Goal: Check status: Check status

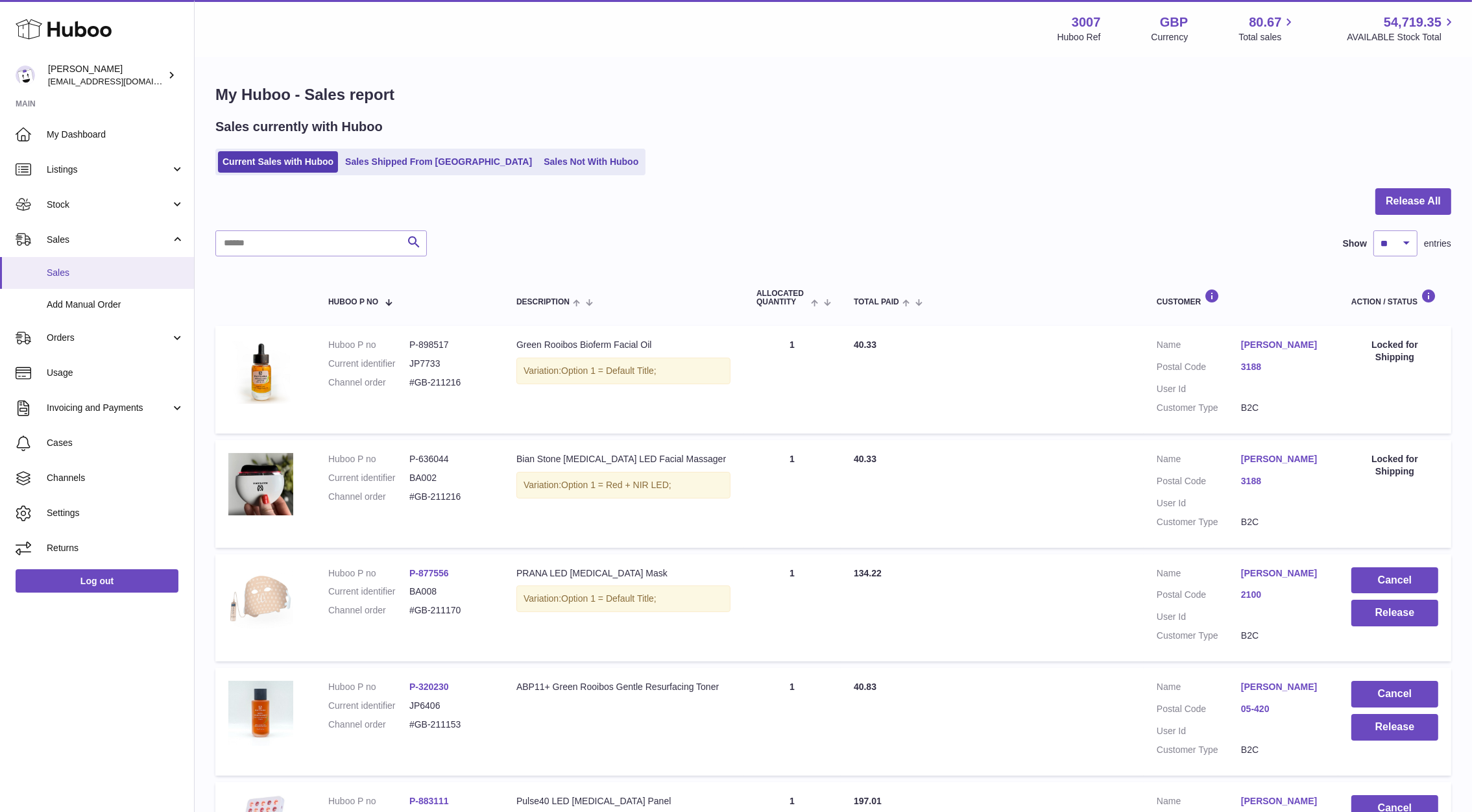
click at [57, 271] on span "Sales" at bounding box center [116, 273] width 138 height 12
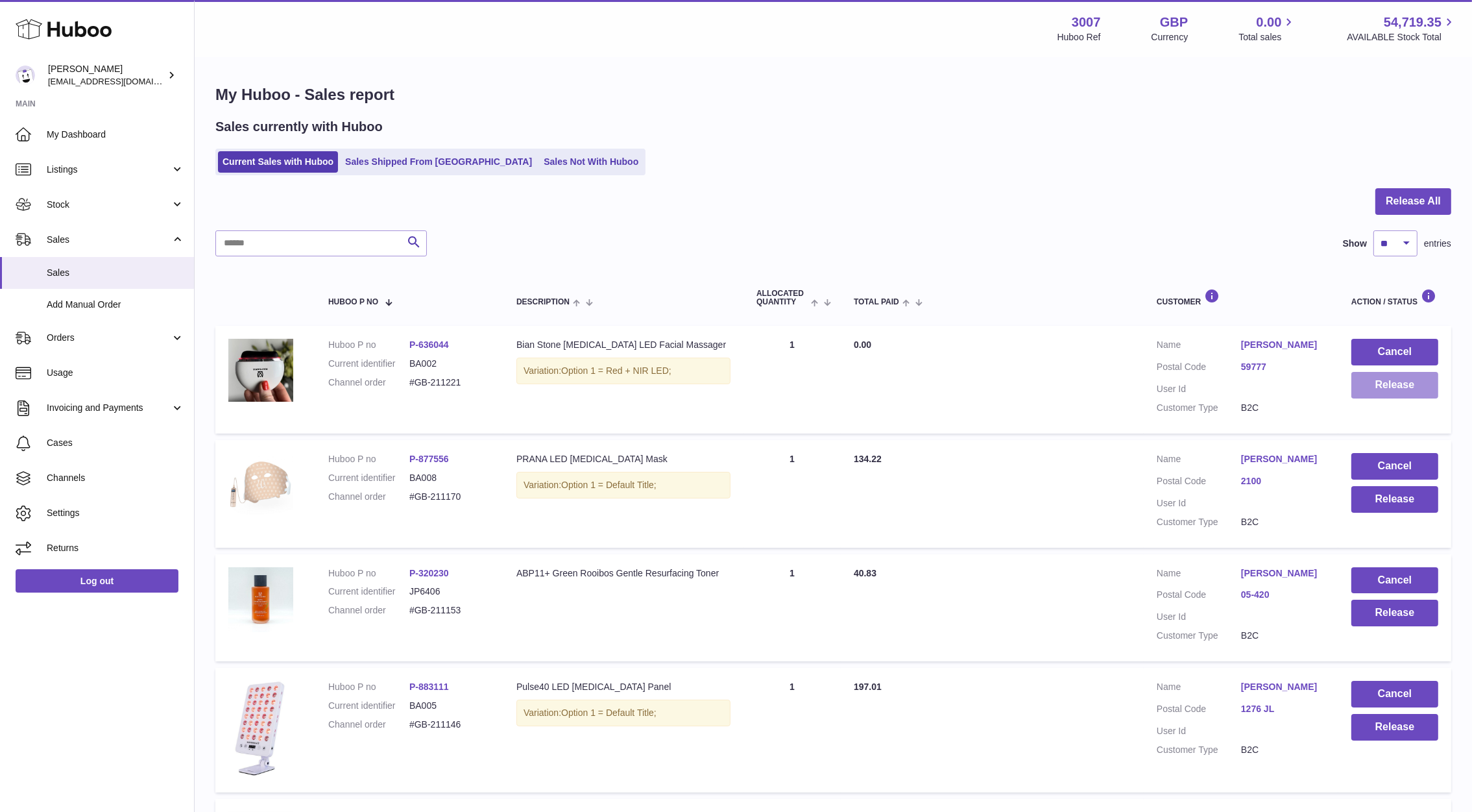
click at [1377, 390] on button "Release" at bounding box center [1395, 384] width 87 height 26
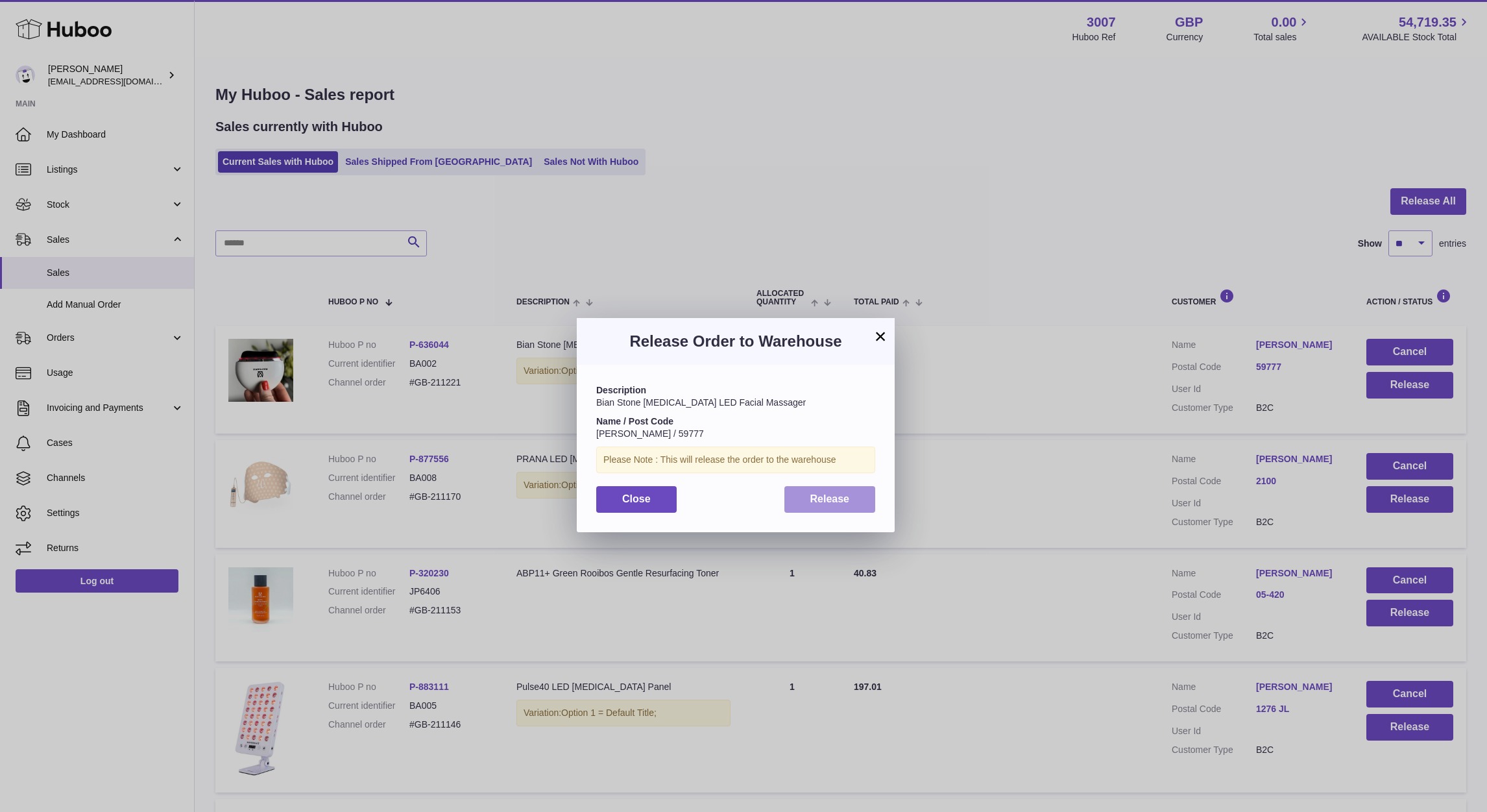
click at [857, 503] on button "Release" at bounding box center [830, 499] width 91 height 26
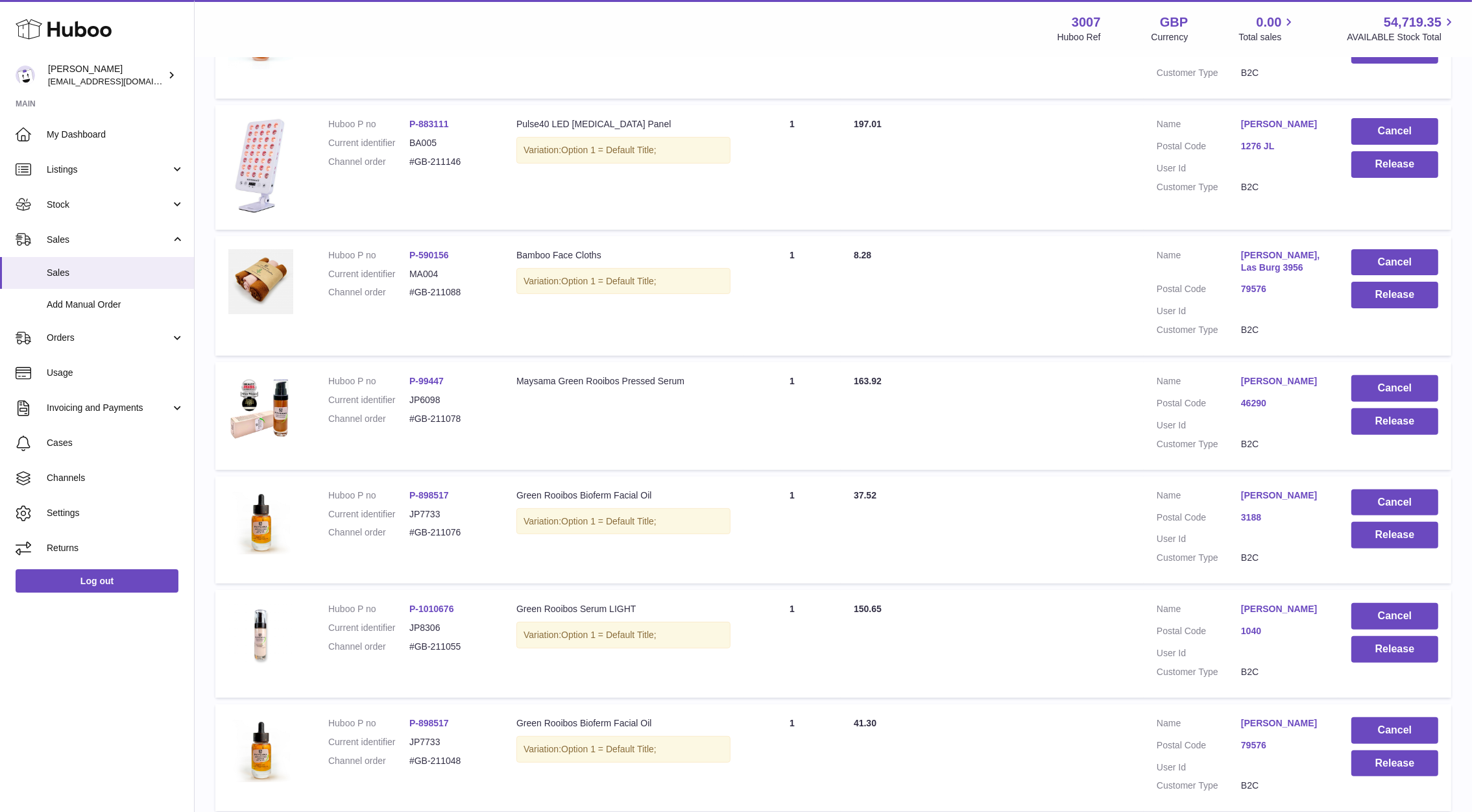
scroll to position [692, 0]
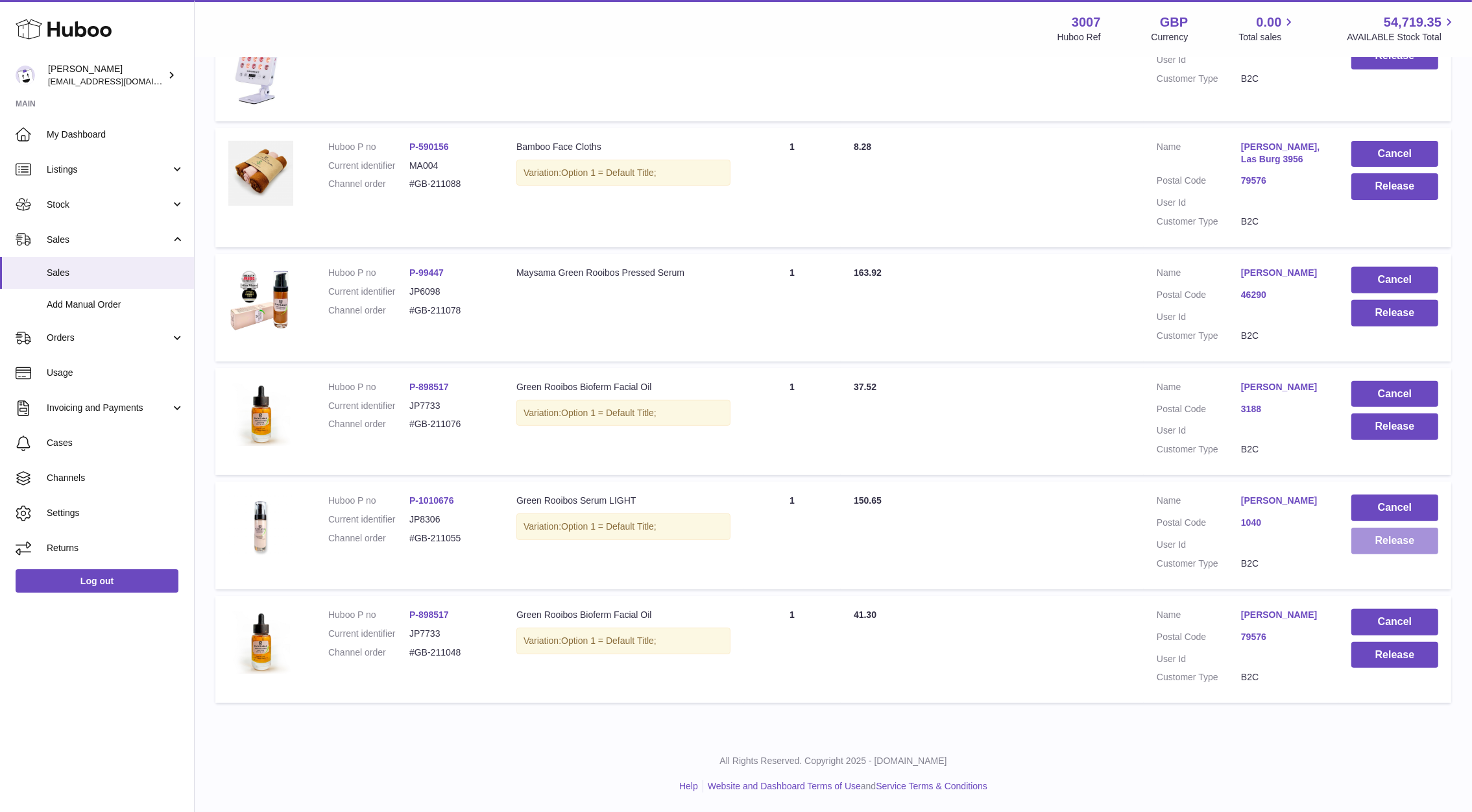
click at [1369, 528] on button "Release" at bounding box center [1395, 540] width 87 height 26
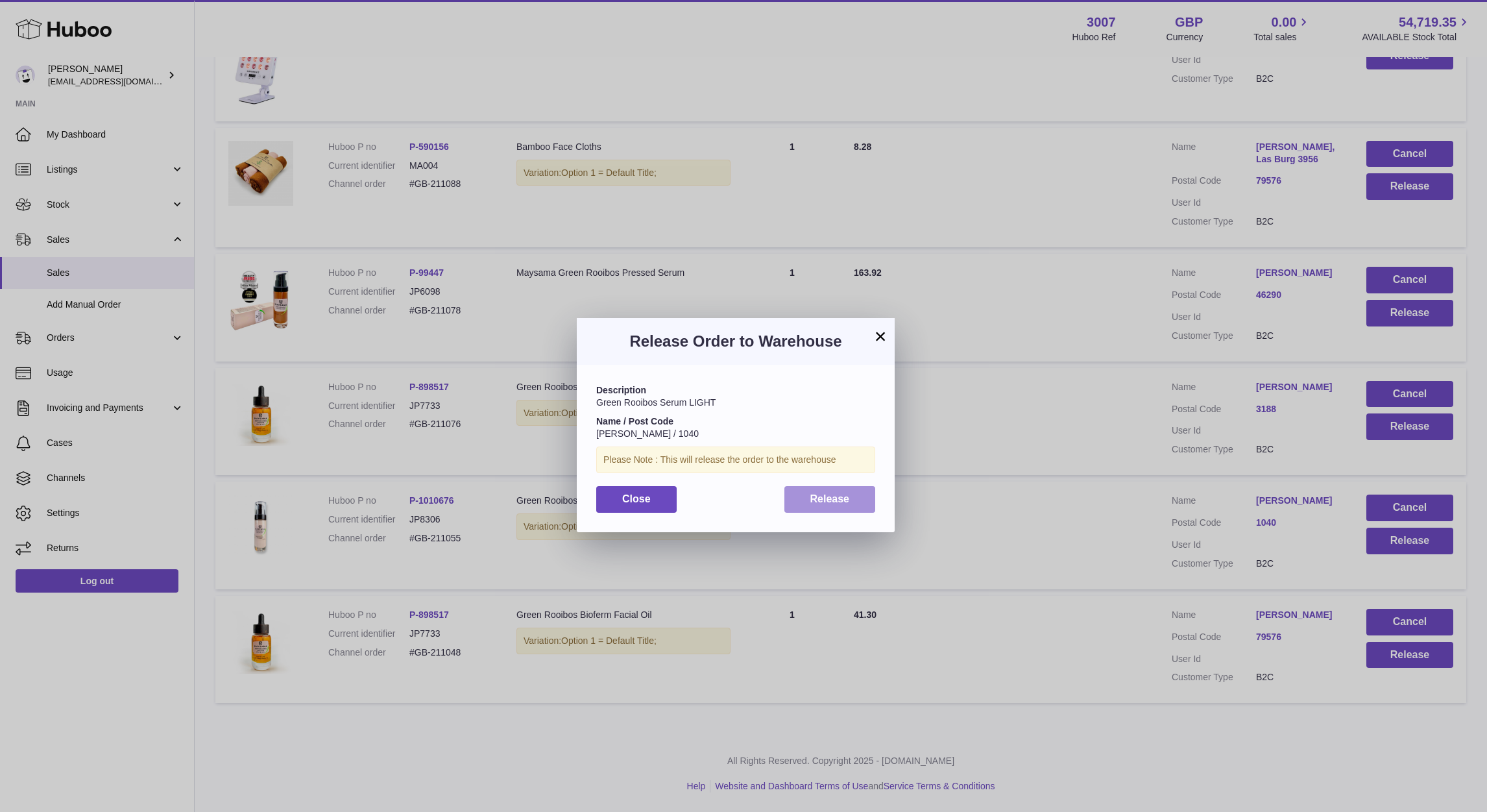
click at [836, 490] on button "Release" at bounding box center [830, 499] width 91 height 26
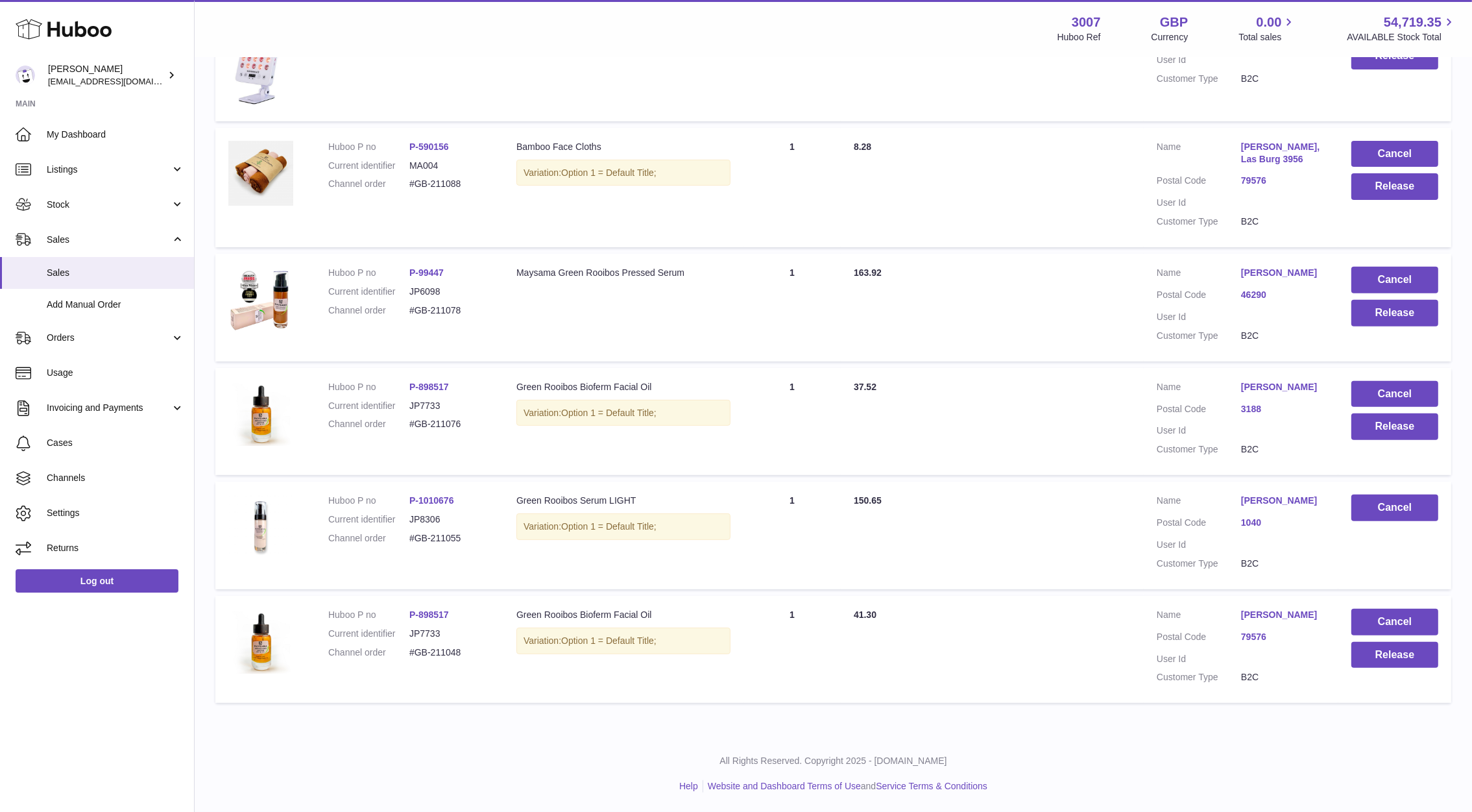
drag, startPoint x: 469, startPoint y: 533, endPoint x: 390, endPoint y: 526, distance: 79.3
click at [390, 526] on dl "Huboo P no P-1010676 Current identifier JP8306 Channel order #GB-211055" at bounding box center [409, 523] width 162 height 57
copy dl "#GB-211055"
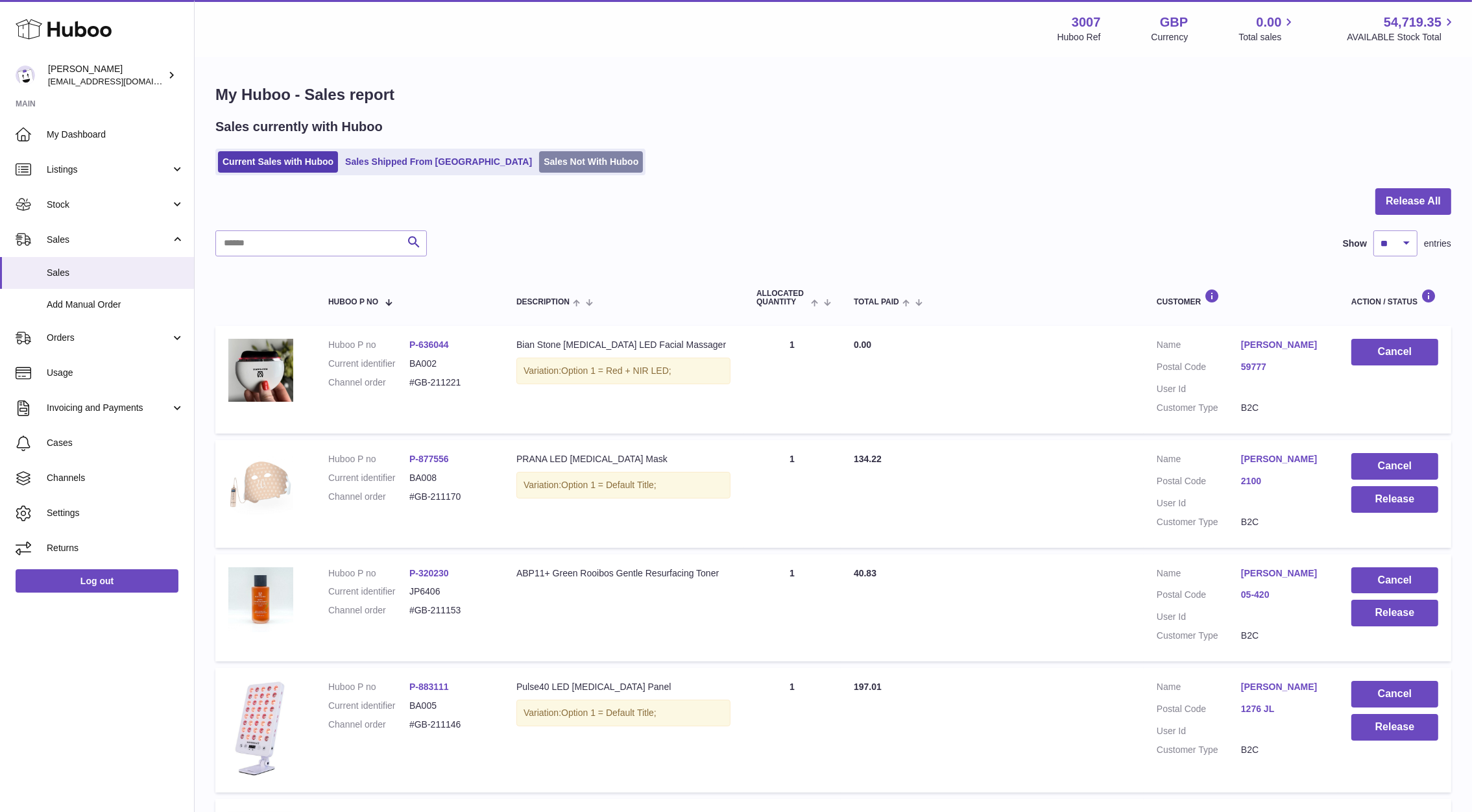
click at [539, 158] on link "Sales Not With Huboo" at bounding box center [591, 162] width 104 height 22
click at [539, 170] on link "Sales Not With Huboo" at bounding box center [591, 162] width 104 height 22
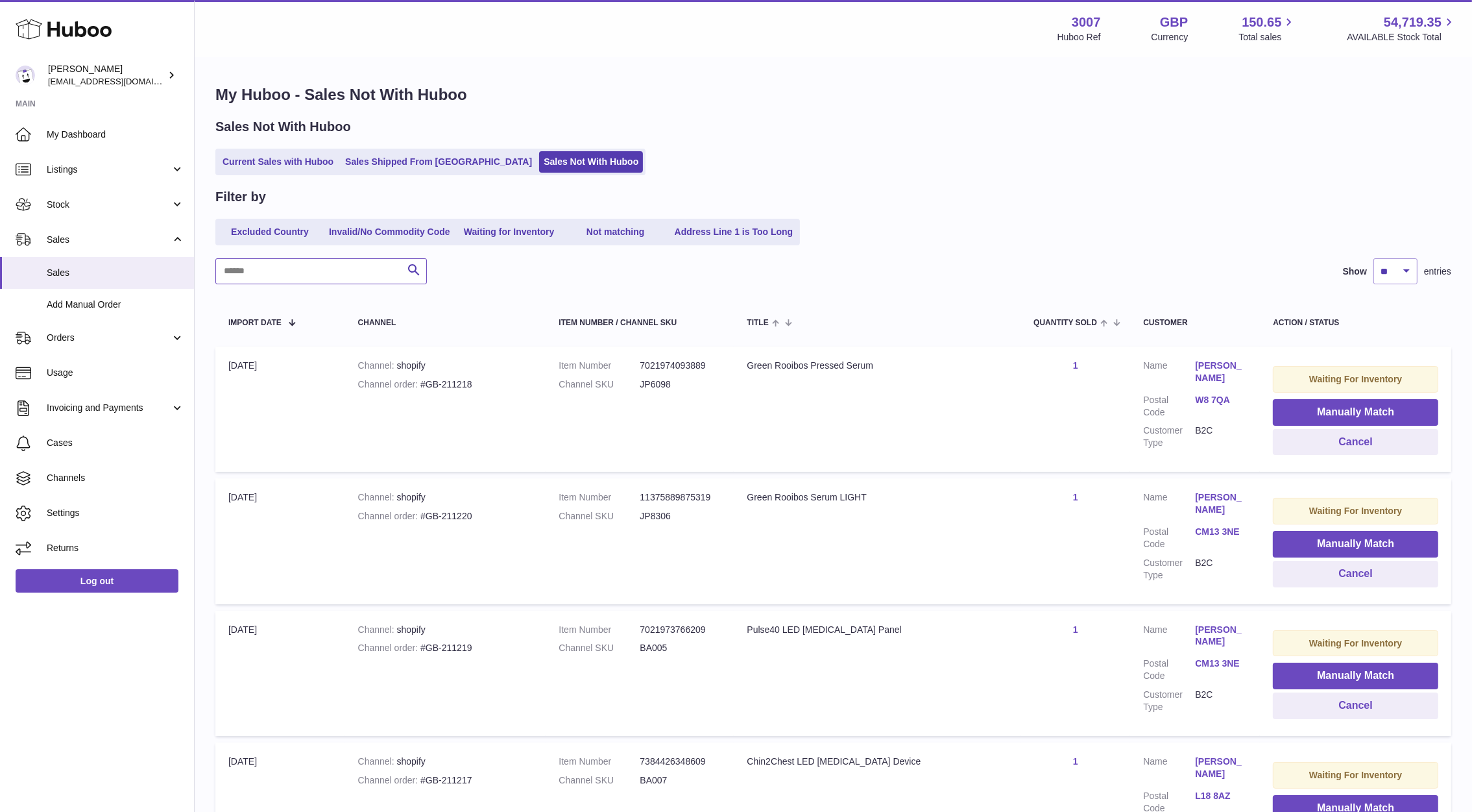
click at [299, 269] on input "text" at bounding box center [321, 271] width 211 height 26
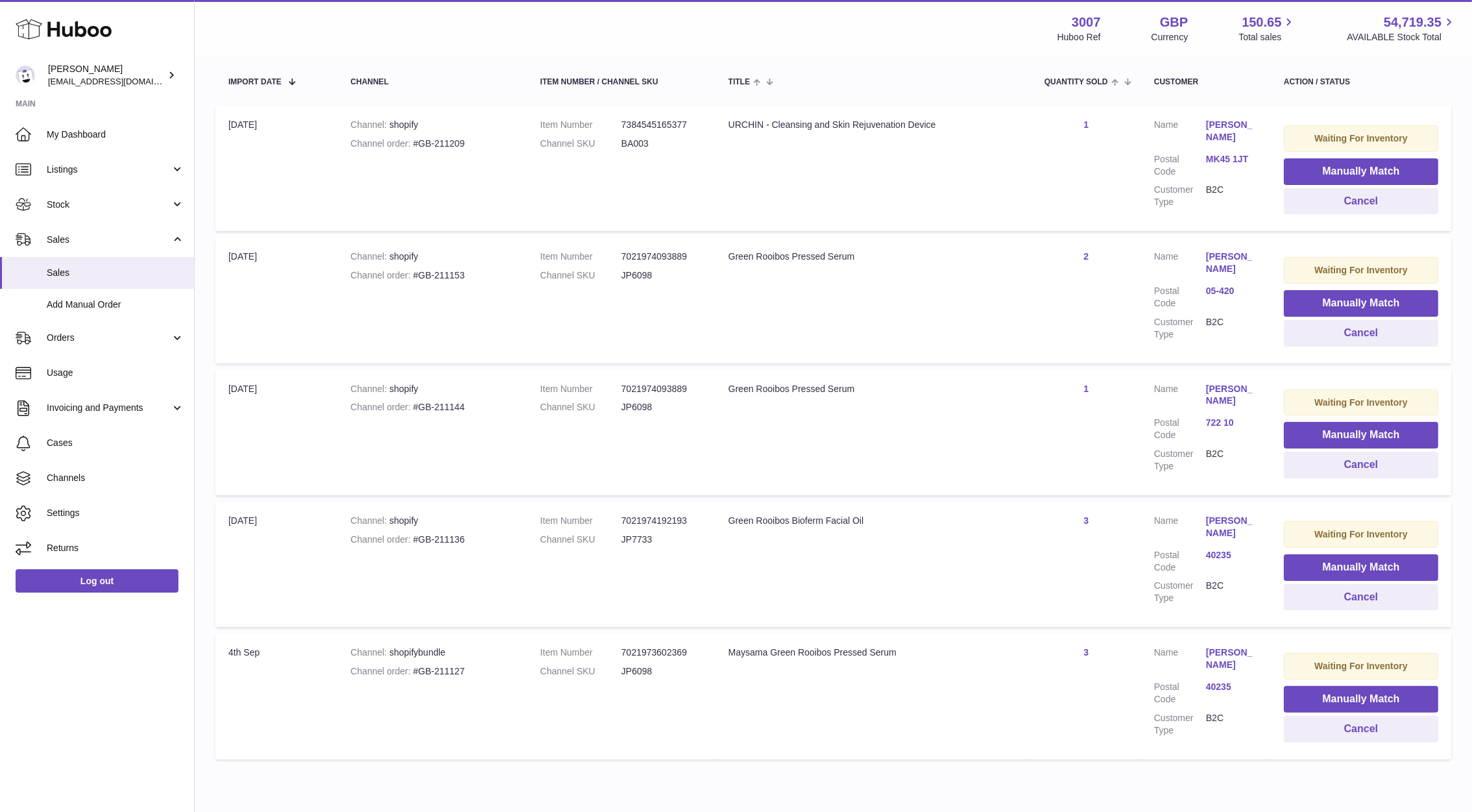
scroll to position [246, 0]
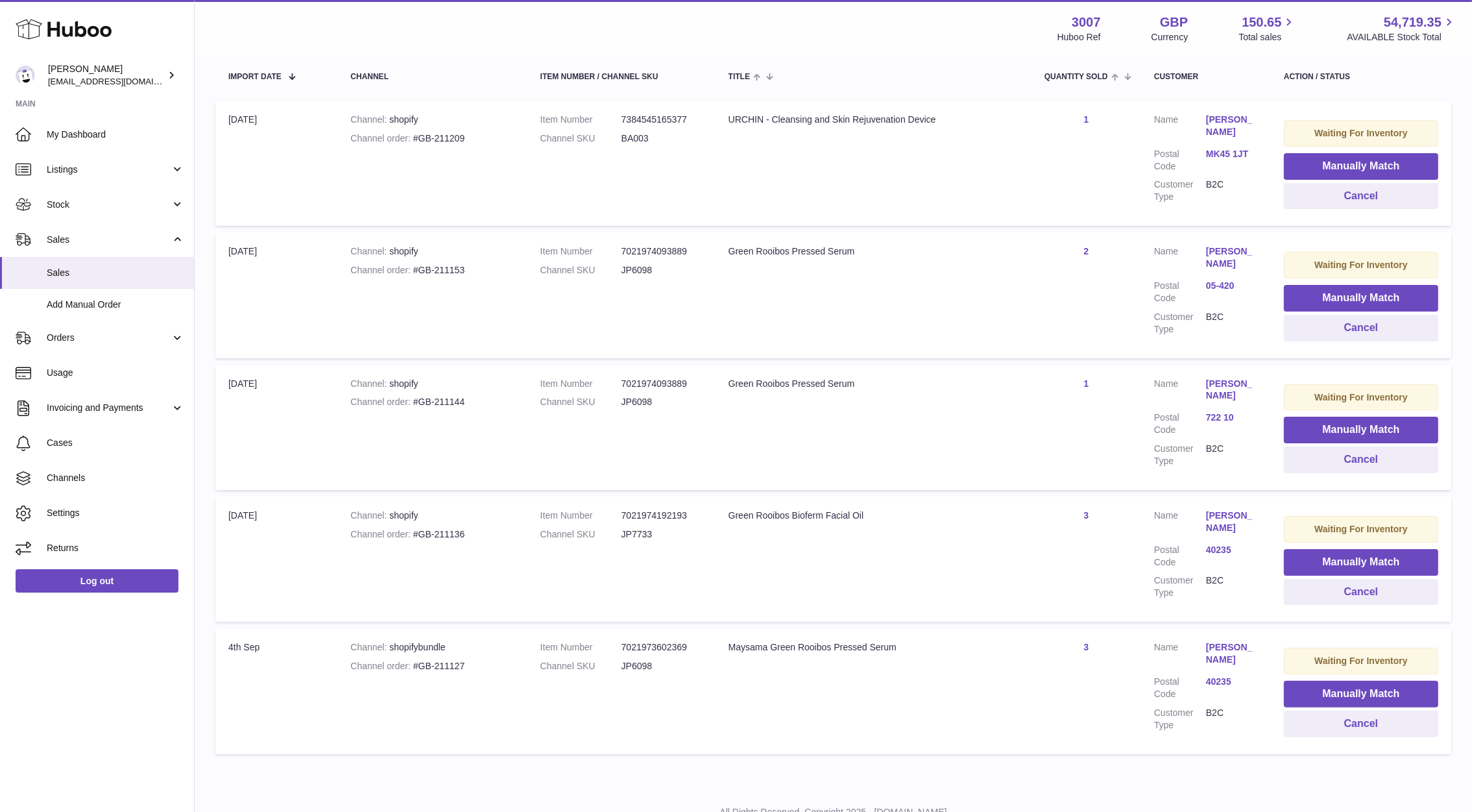
type input "****"
click at [1279, 588] on td "Waiting For Inventory Manually Match Cancel" at bounding box center [1361, 559] width 180 height 125
click at [1302, 588] on button "Cancel" at bounding box center [1361, 592] width 155 height 26
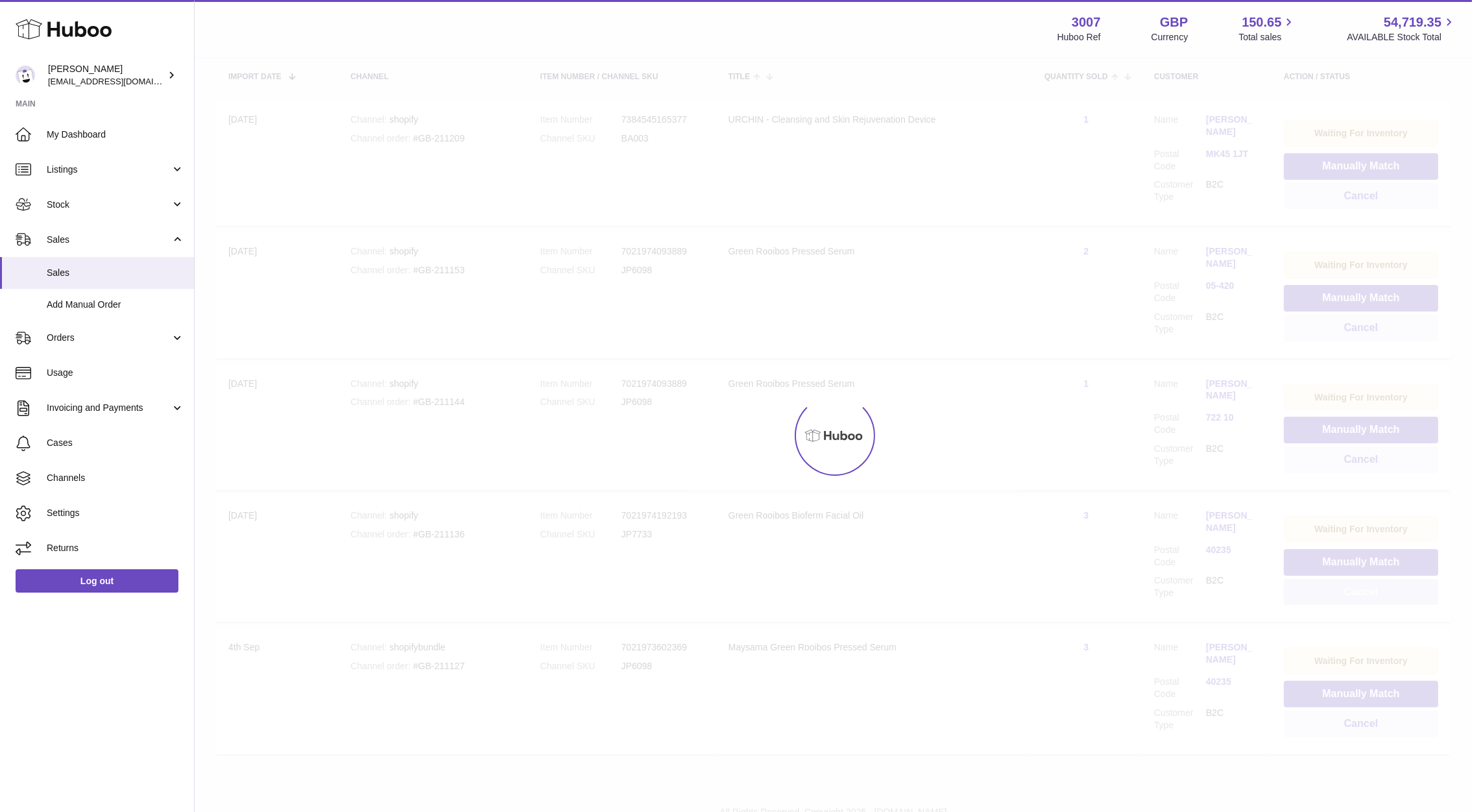
scroll to position [158, 0]
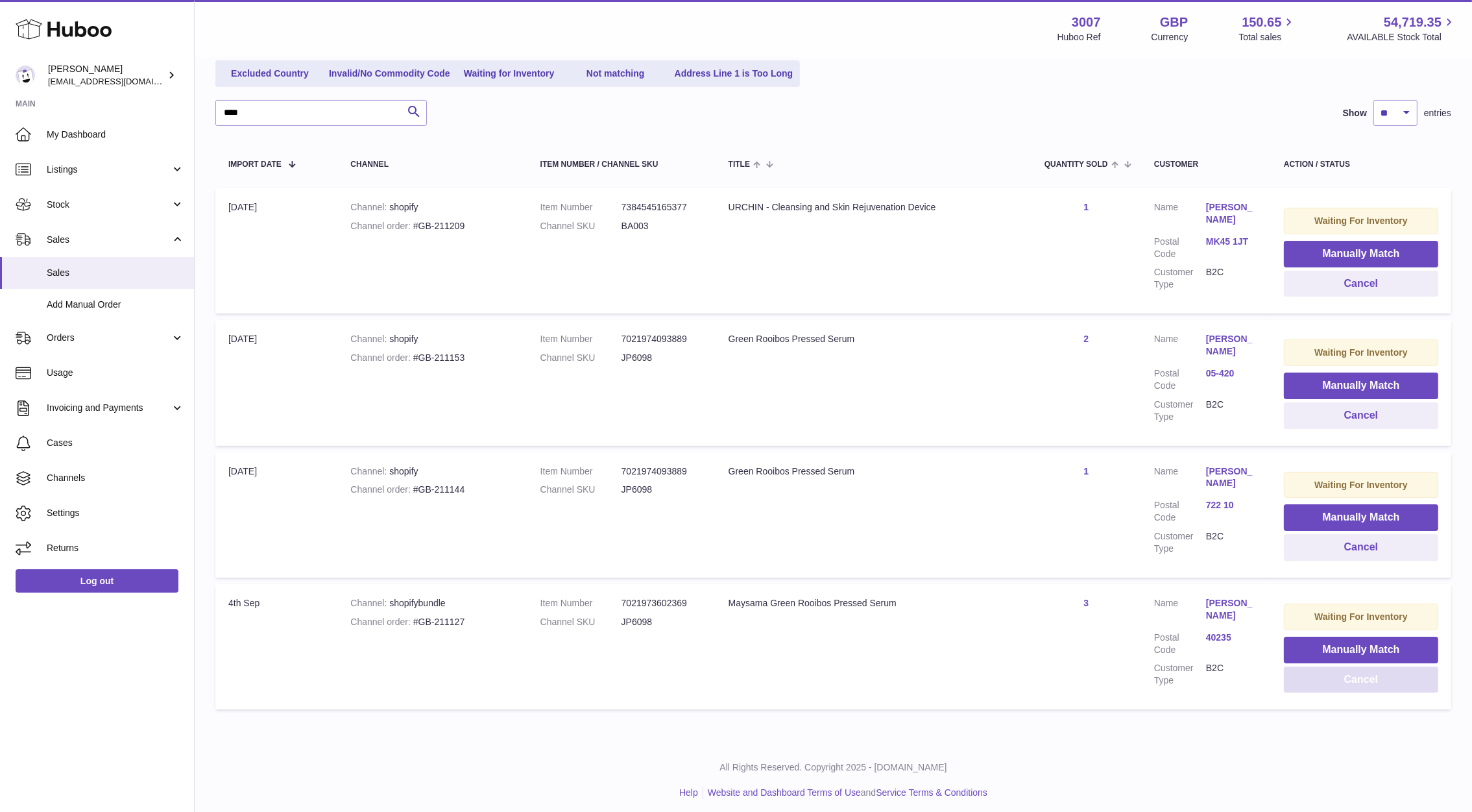
click at [1309, 686] on button "Cancel" at bounding box center [1361, 679] width 155 height 26
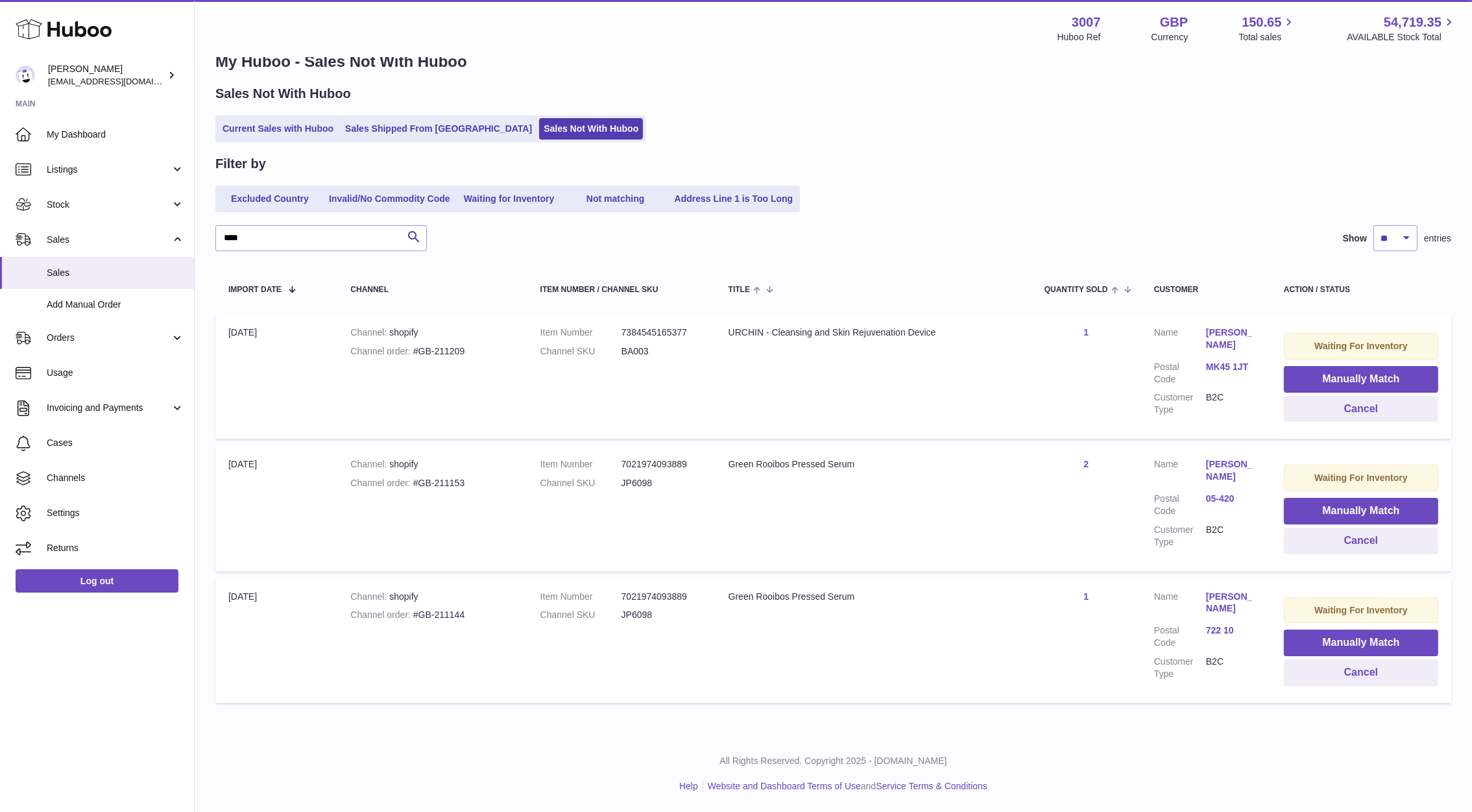
scroll to position [26, 0]
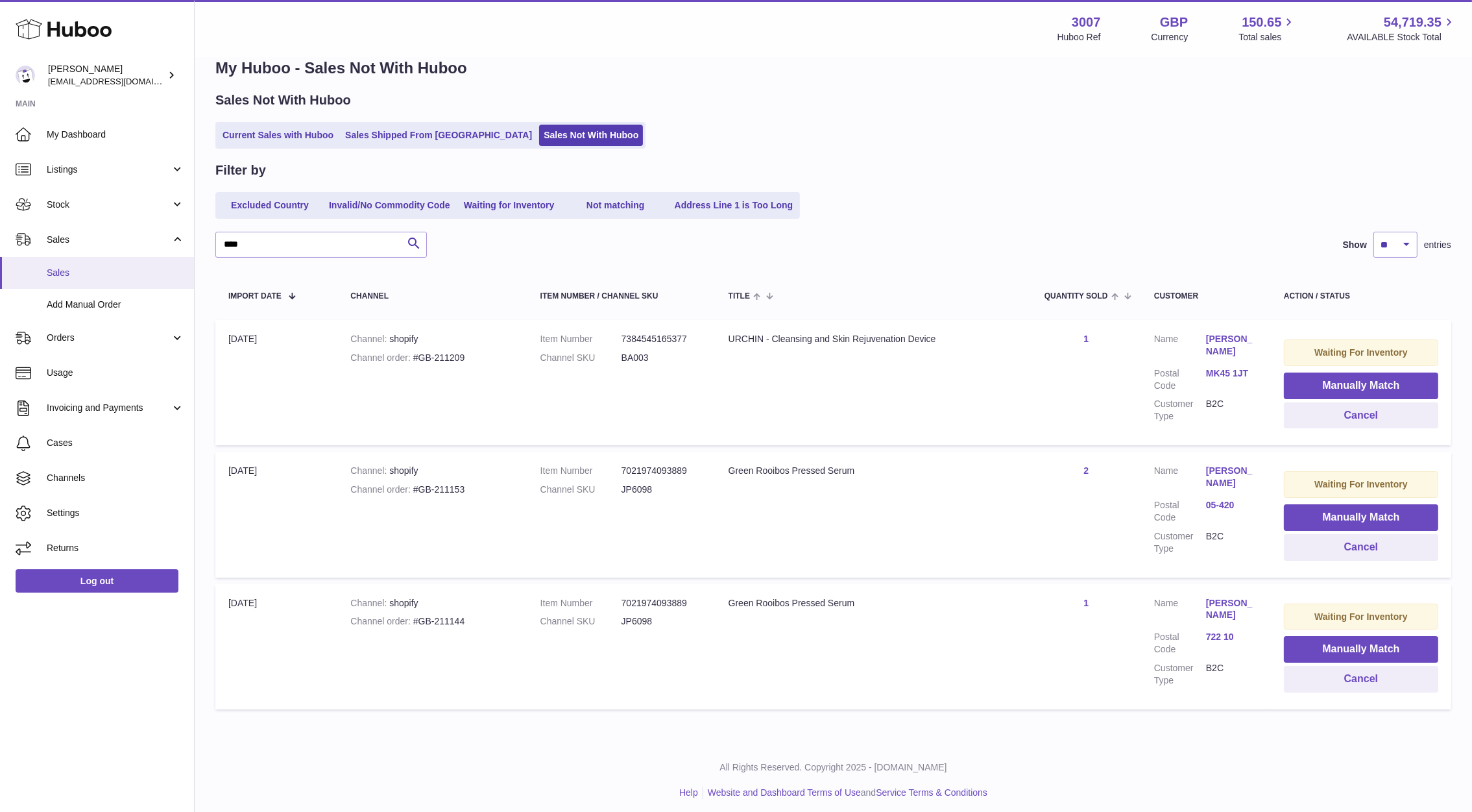
click at [73, 276] on span "Sales" at bounding box center [116, 273] width 138 height 12
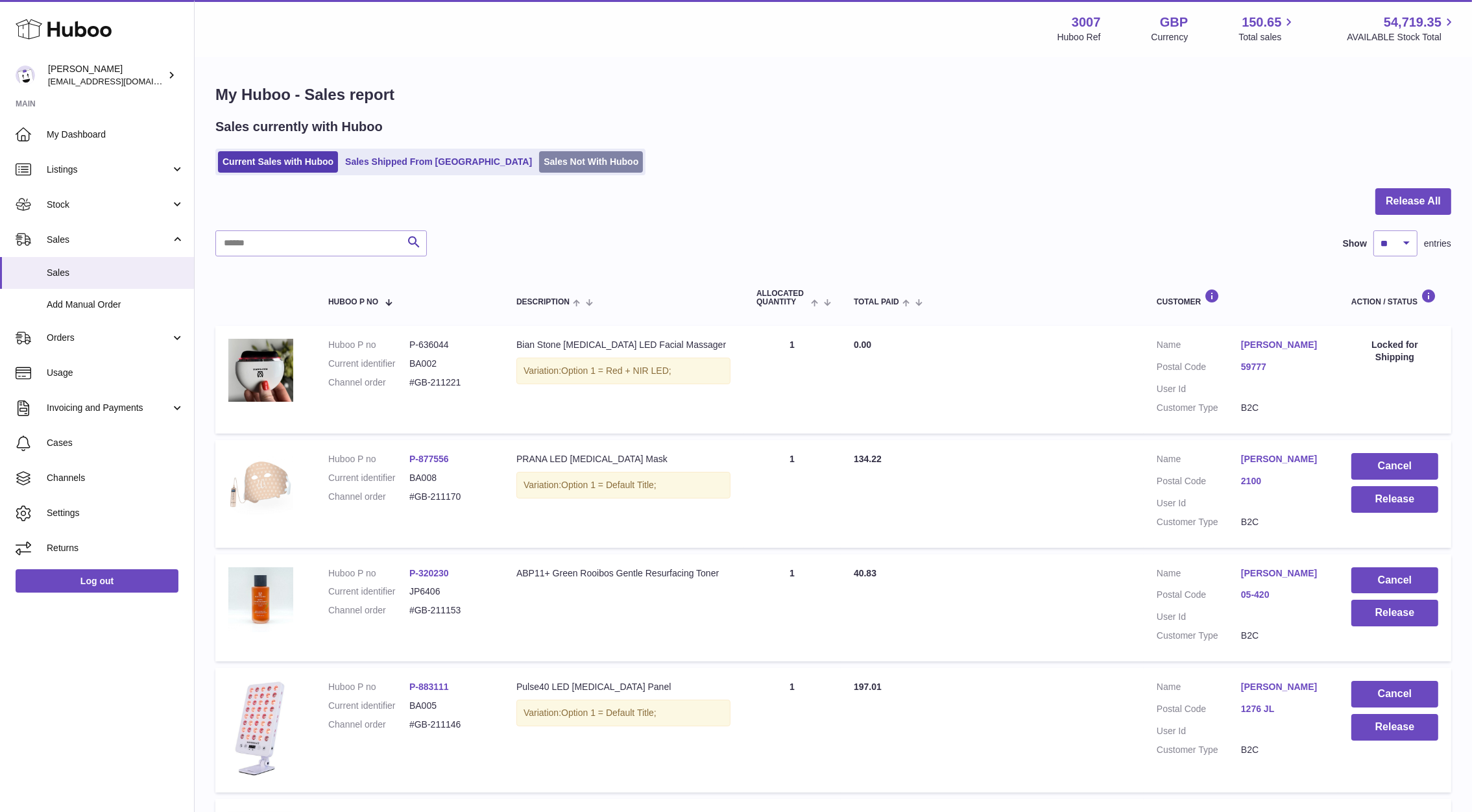
click at [539, 170] on link "Sales Not With Huboo" at bounding box center [591, 162] width 104 height 22
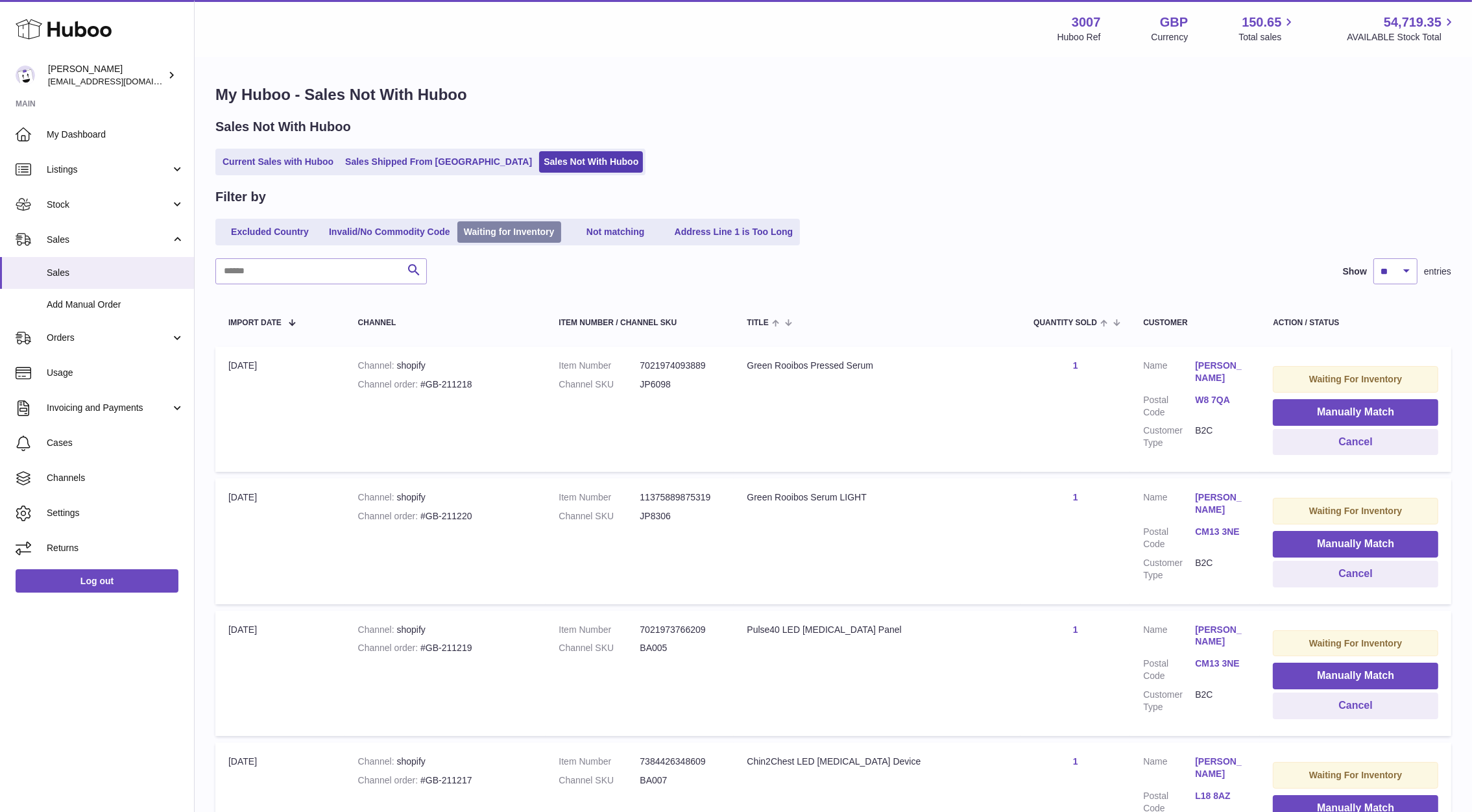
click at [524, 234] on link "Waiting for Inventory" at bounding box center [509, 232] width 104 height 22
click at [626, 238] on link "Not matching" at bounding box center [616, 232] width 104 height 22
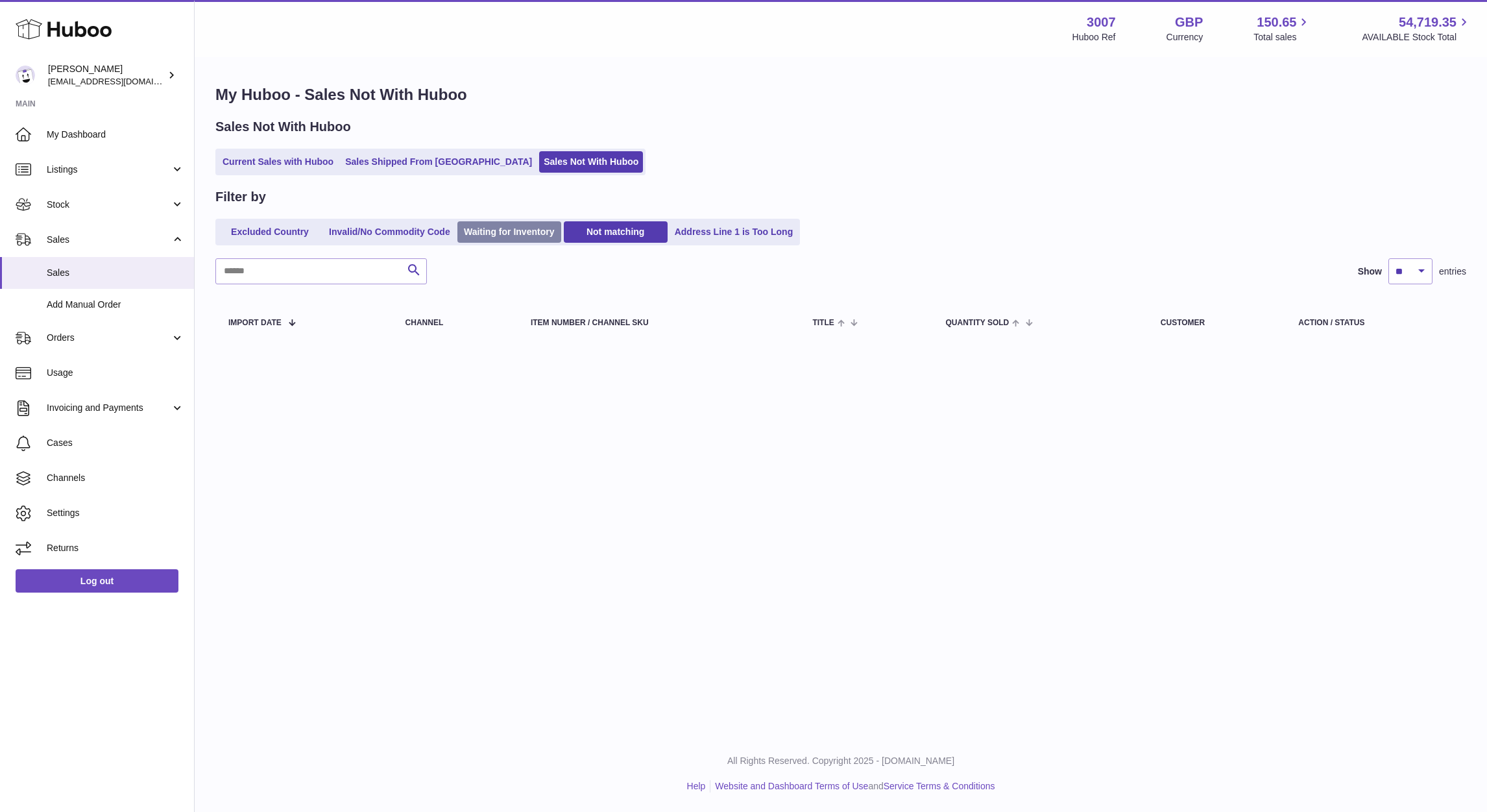
click at [543, 235] on link "Waiting for Inventory" at bounding box center [509, 232] width 104 height 22
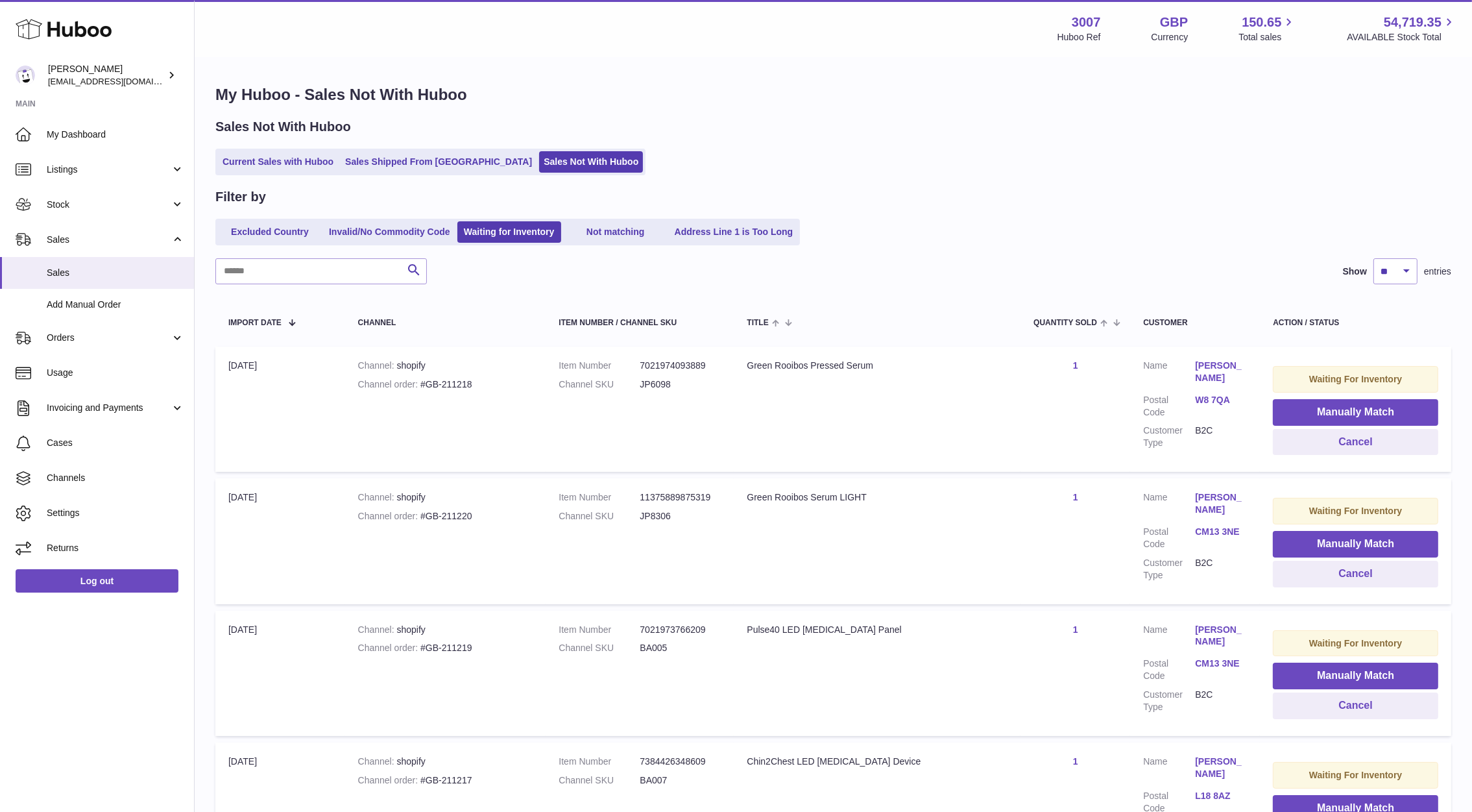
click at [1209, 402] on link "W8 7QA" at bounding box center [1221, 400] width 52 height 12
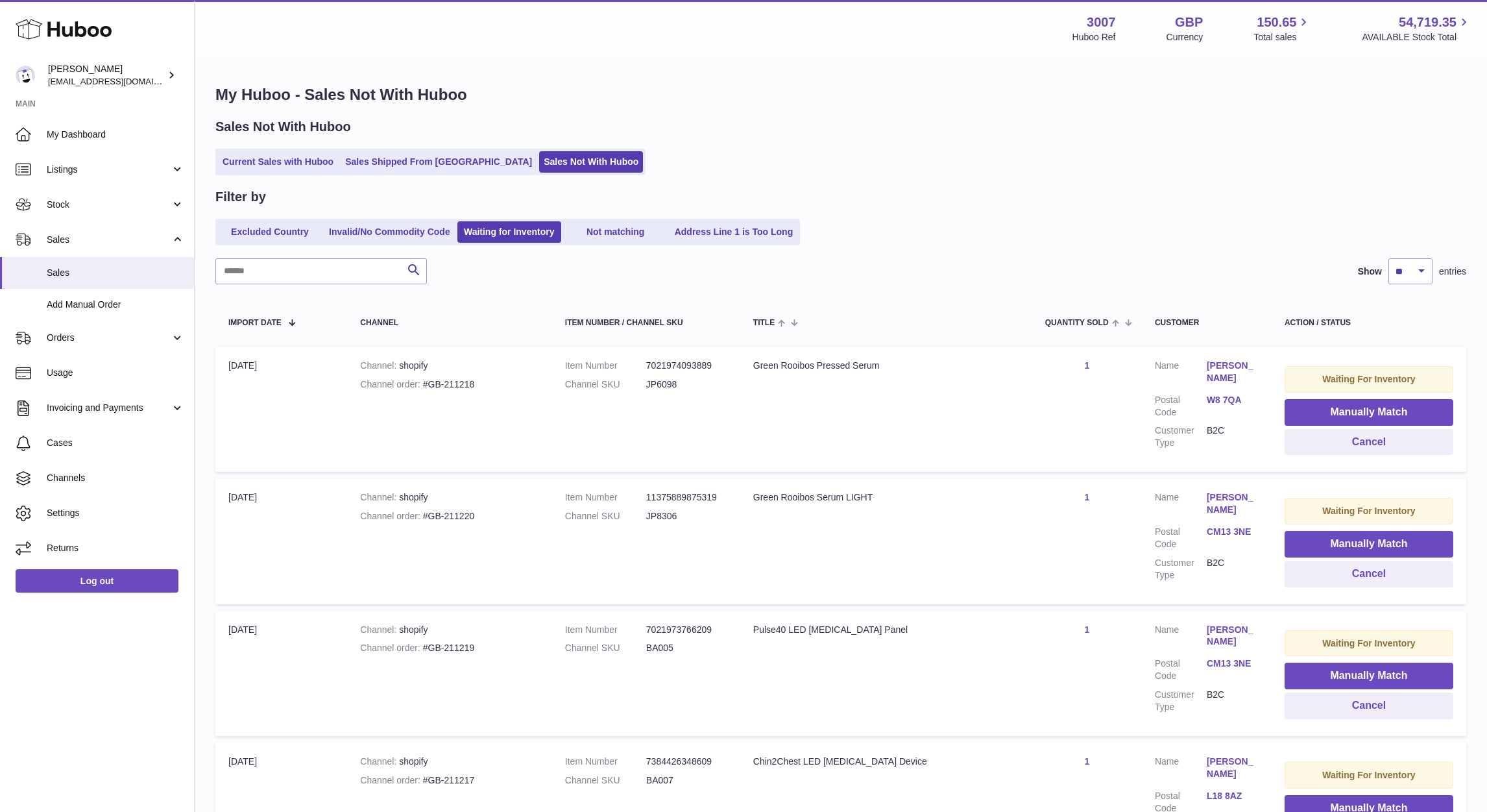
click at [1178, 287] on div at bounding box center [743, 406] width 1487 height 812
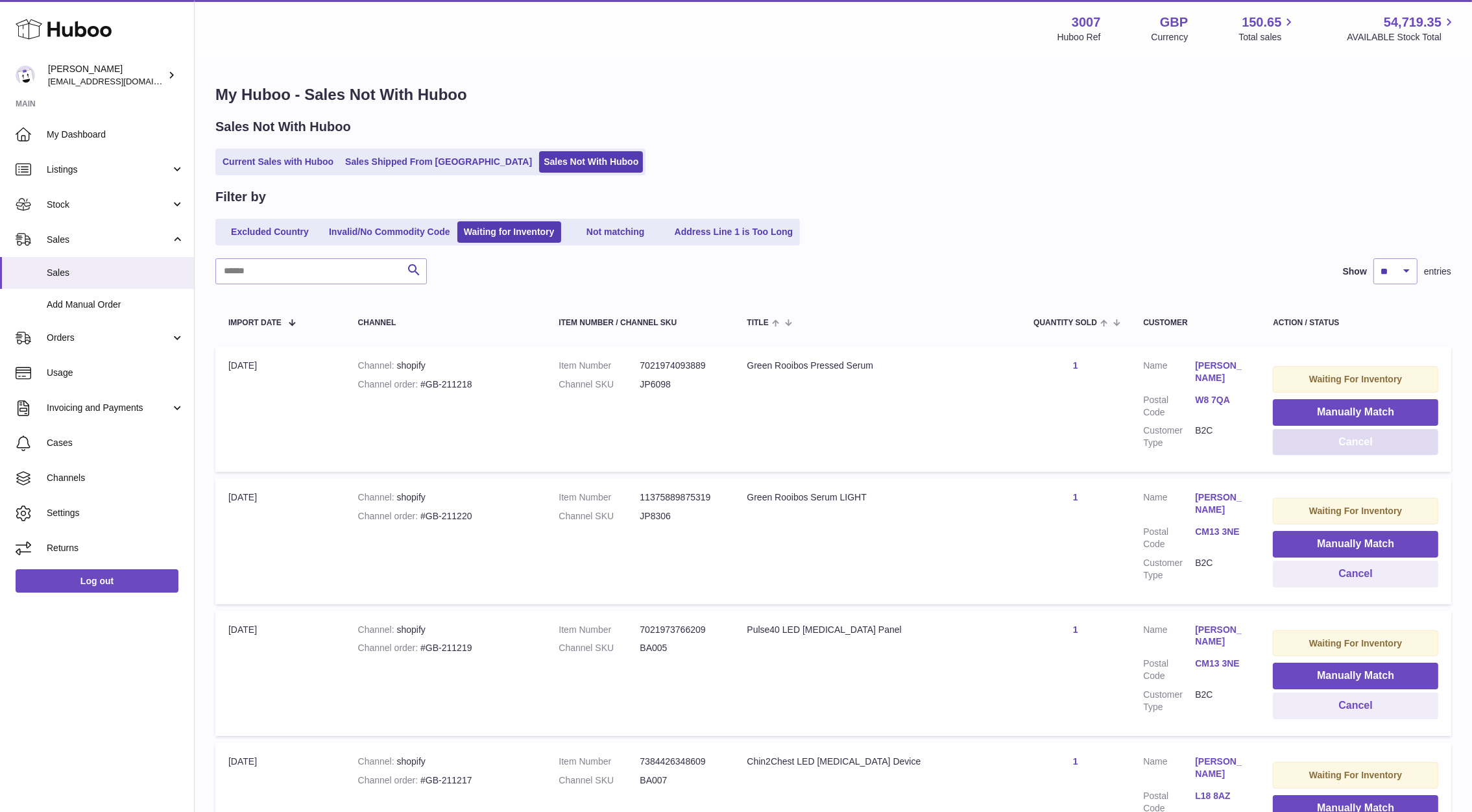
click at [1326, 449] on button "Cancel" at bounding box center [1355, 442] width 166 height 26
click at [1283, 451] on button "Cancel" at bounding box center [1355, 442] width 166 height 26
click at [1215, 384] on dd "Pam Wellings" at bounding box center [1221, 373] width 52 height 28
click at [1217, 390] on dl "Customer Name Pam Wellings Postal Code L18 8AZ Customer Type B2C" at bounding box center [1195, 407] width 104 height 96
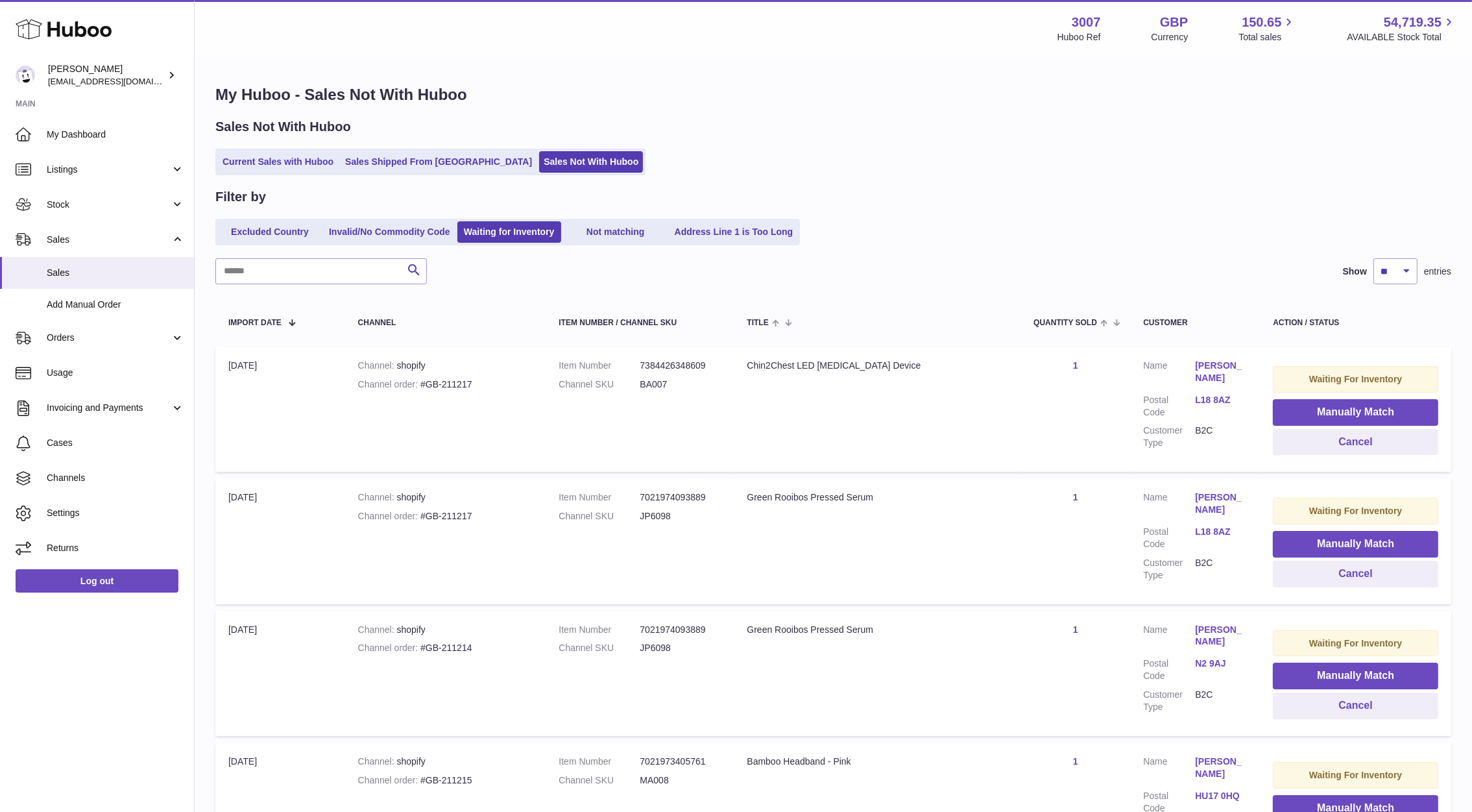
click at [1221, 398] on link "L18 8AZ" at bounding box center [1221, 400] width 52 height 12
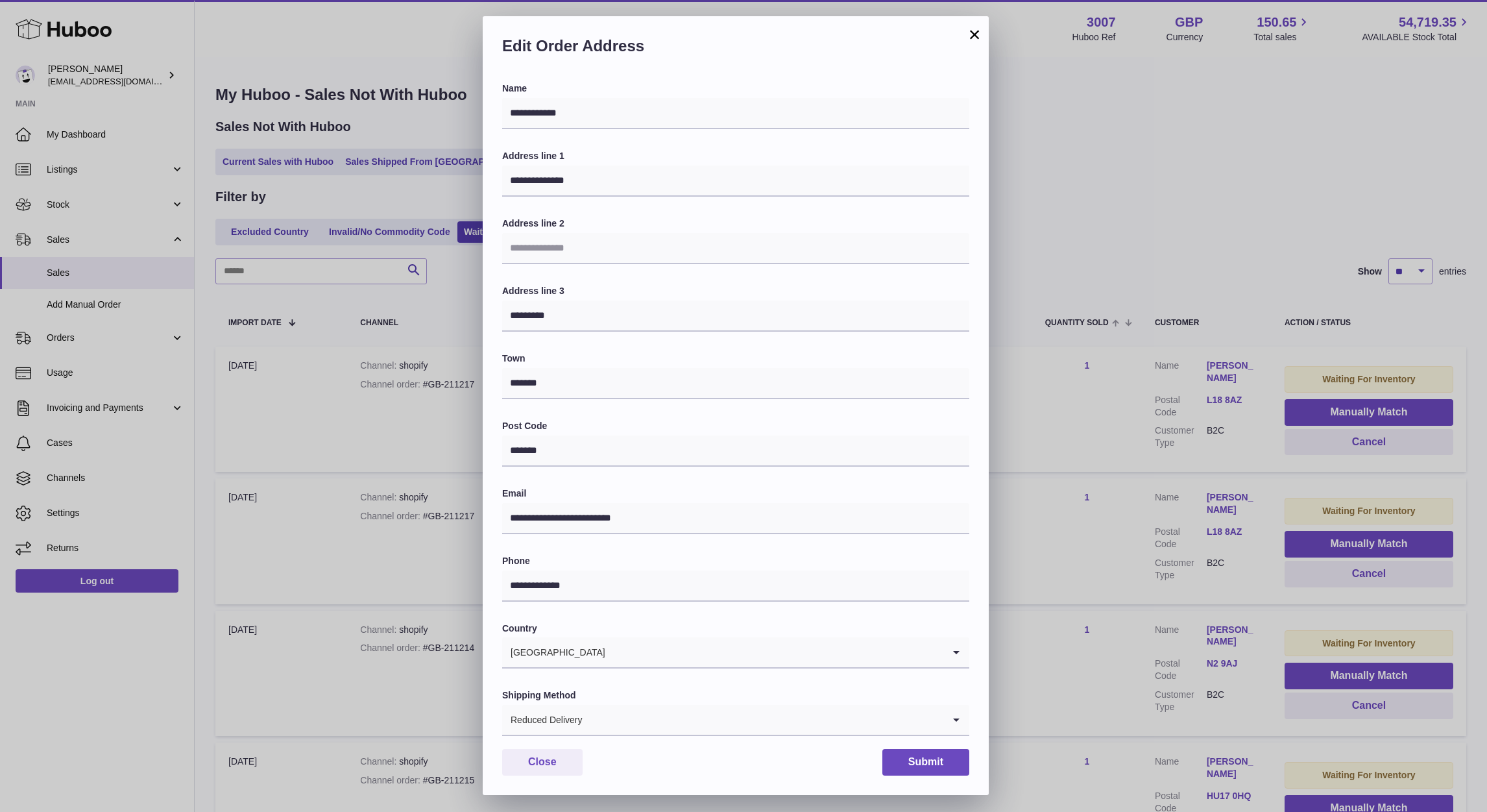
click at [1119, 401] on div "**********" at bounding box center [743, 406] width 1487 height 812
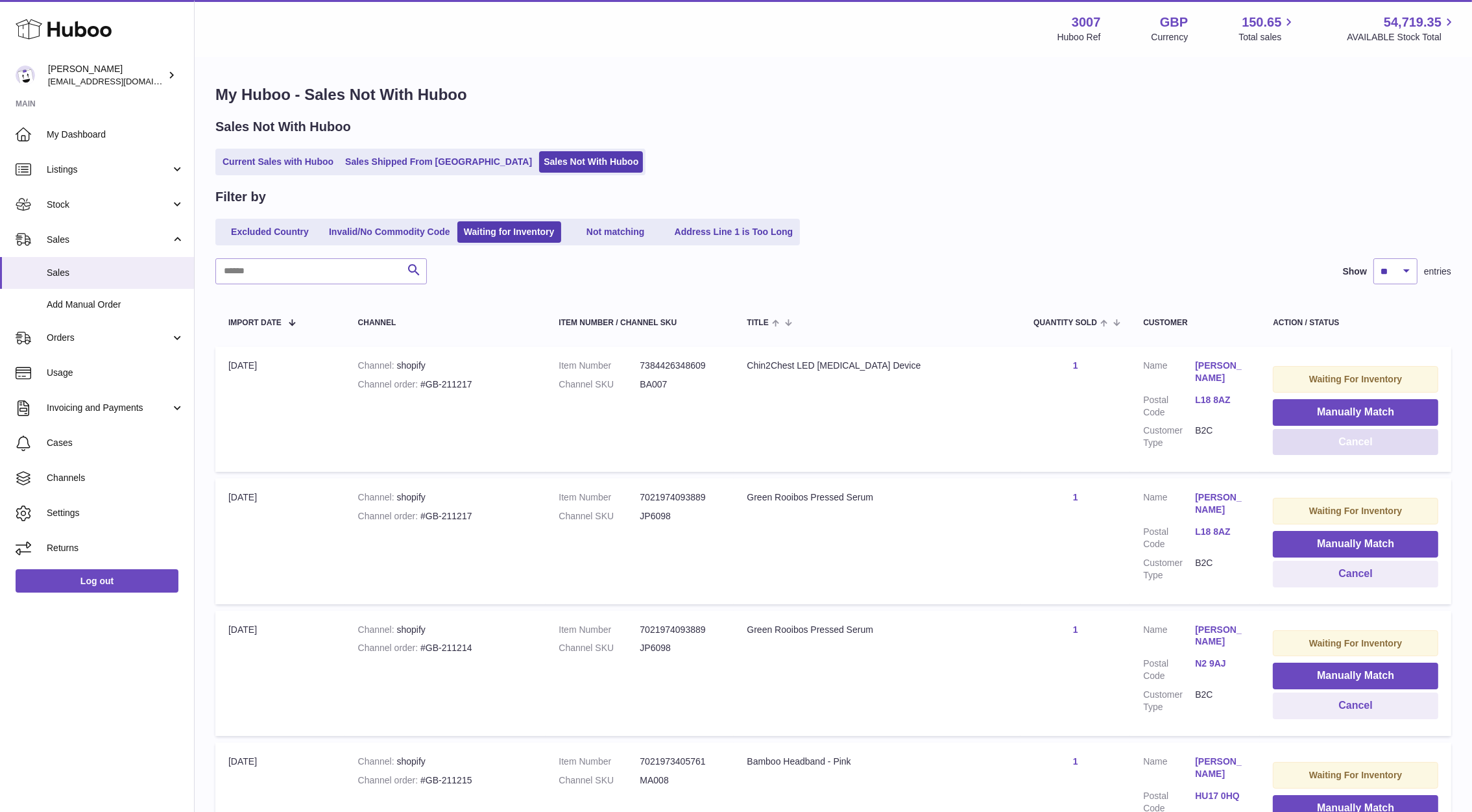
click at [1314, 447] on button "Cancel" at bounding box center [1355, 442] width 166 height 26
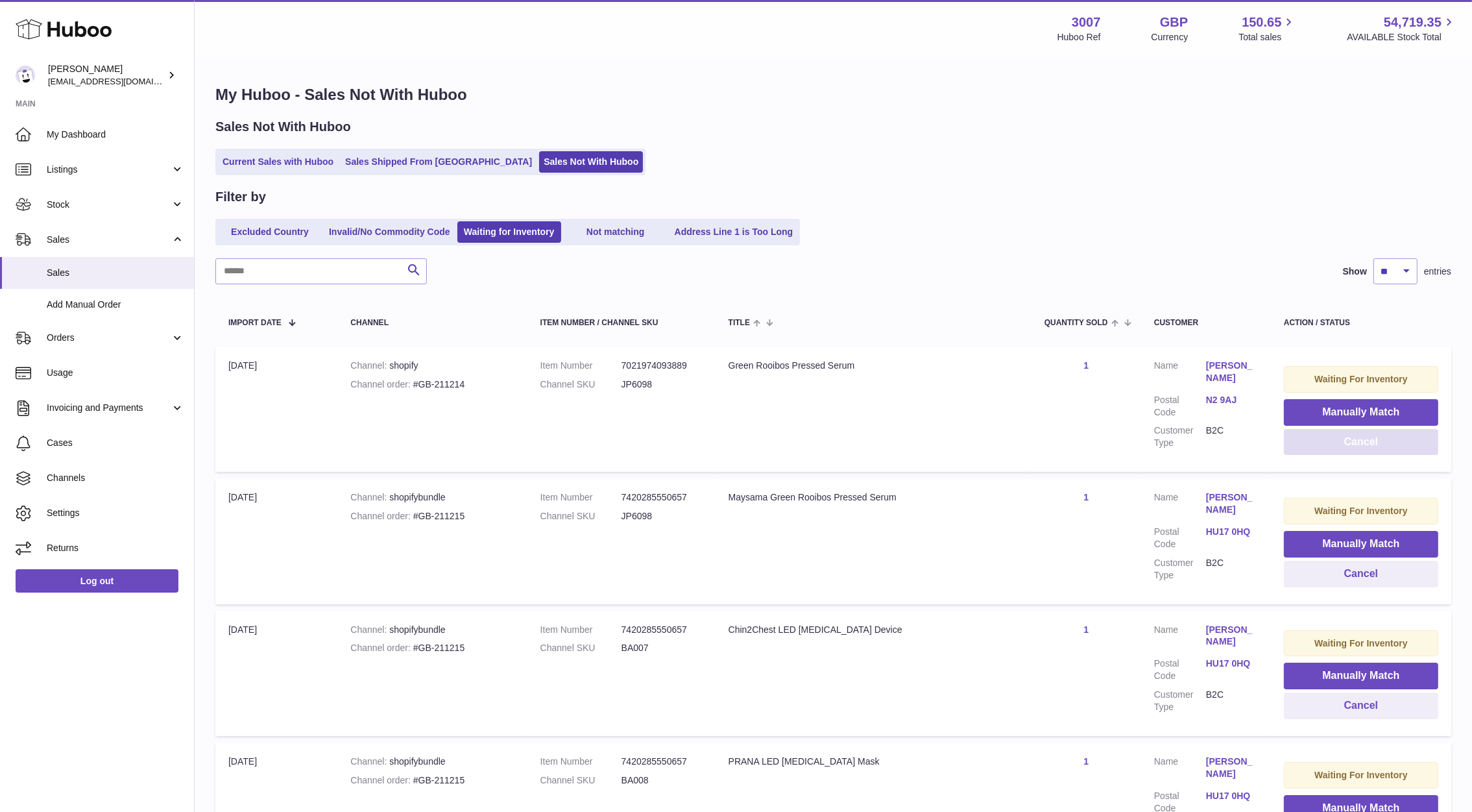
click at [1314, 447] on button "Cancel" at bounding box center [1361, 442] width 155 height 26
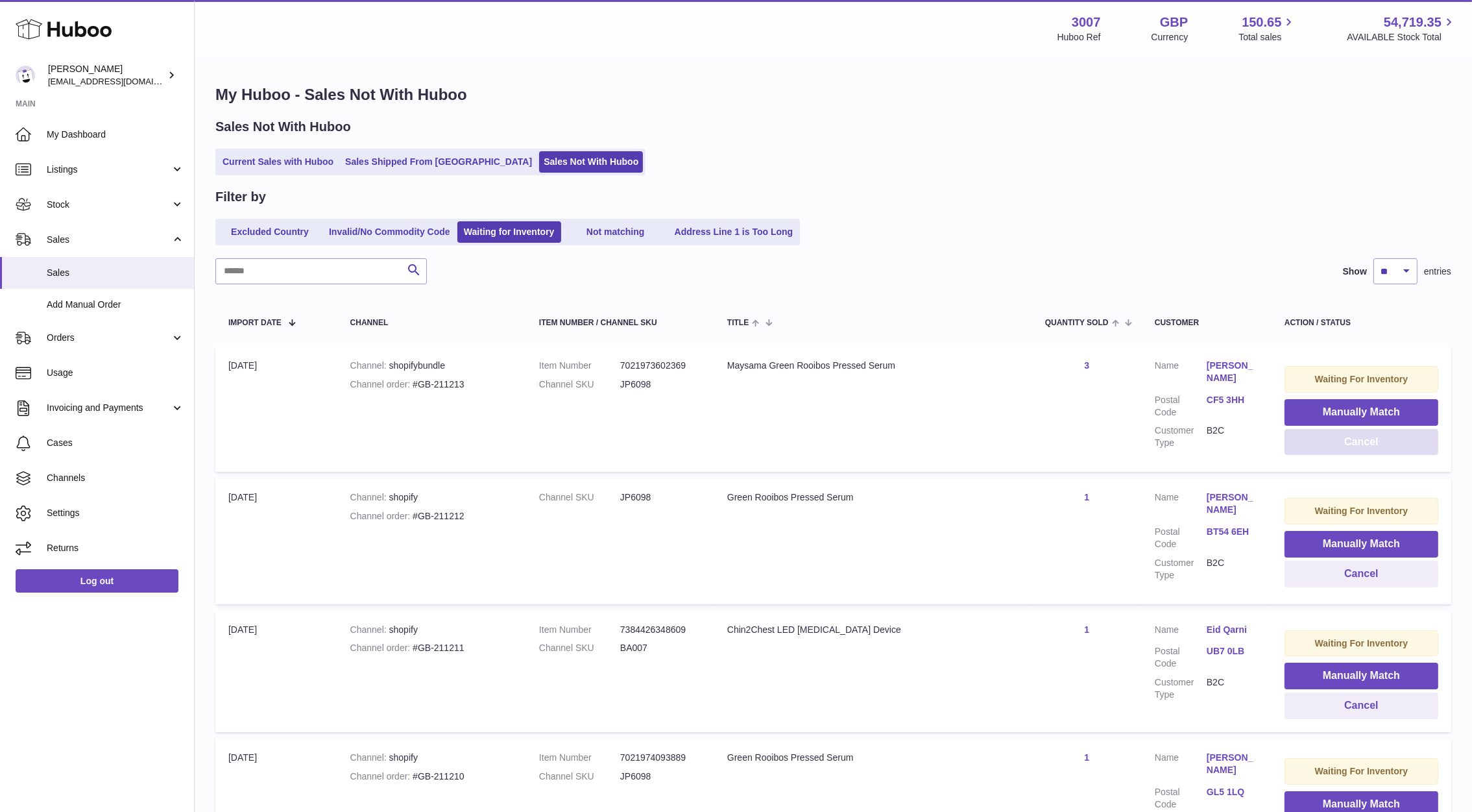
click at [1314, 447] on button "Cancel" at bounding box center [1362, 442] width 154 height 26
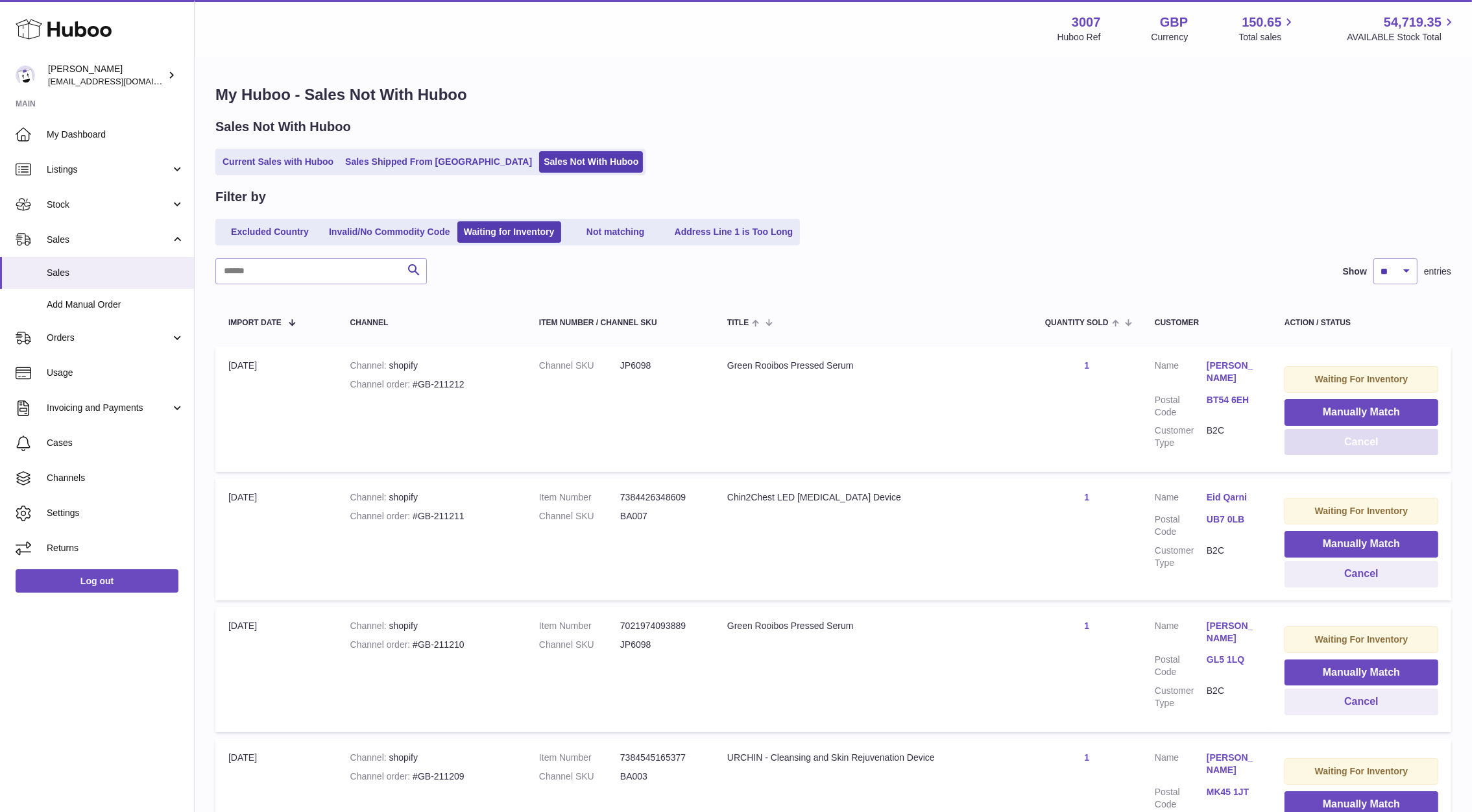
click at [1314, 447] on button "Cancel" at bounding box center [1362, 442] width 154 height 26
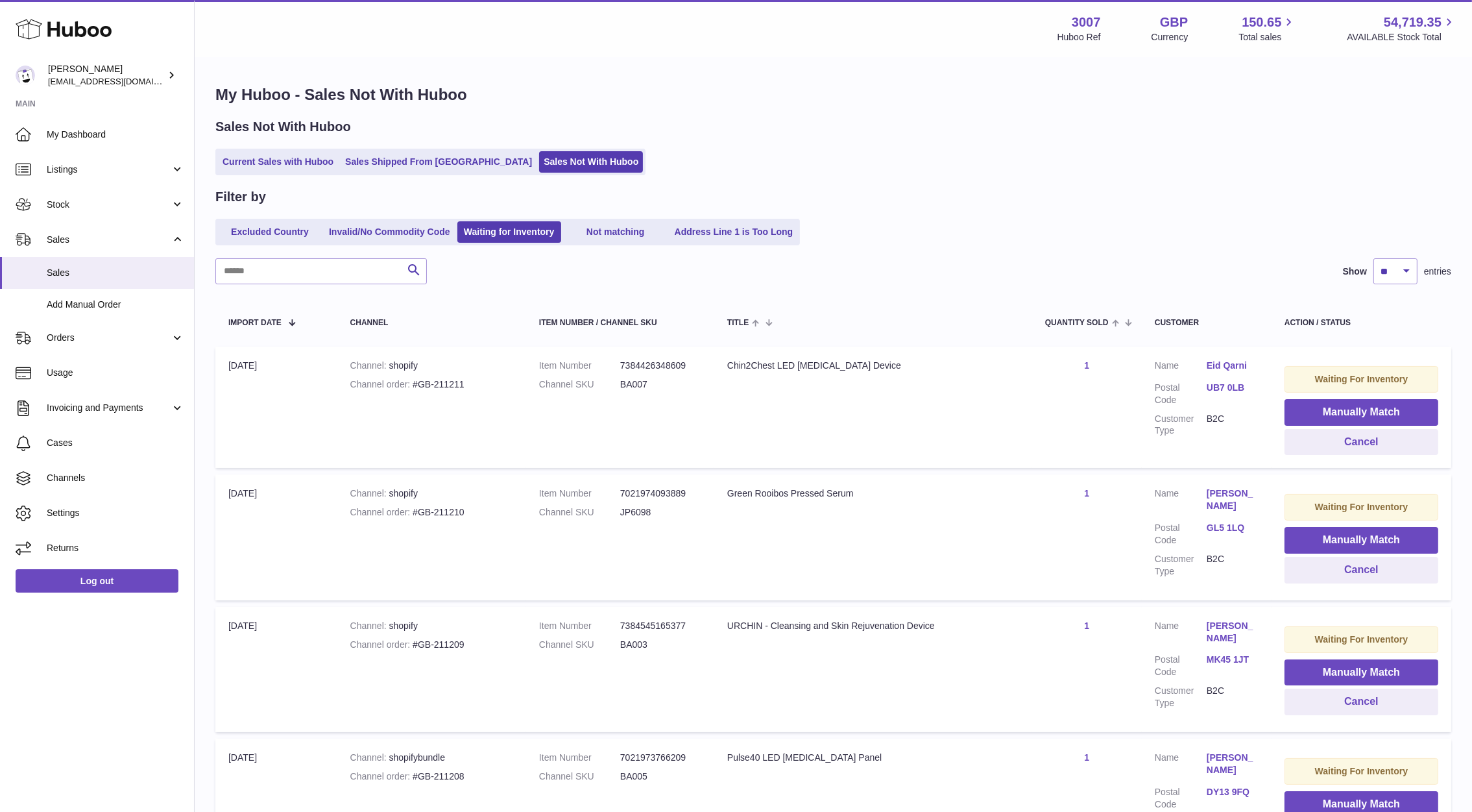
click at [1229, 388] on link "UB7 0LB" at bounding box center [1232, 388] width 52 height 12
click at [1177, 277] on div "**********" at bounding box center [736, 406] width 1472 height 812
click at [1318, 448] on button "Cancel" at bounding box center [1362, 442] width 154 height 26
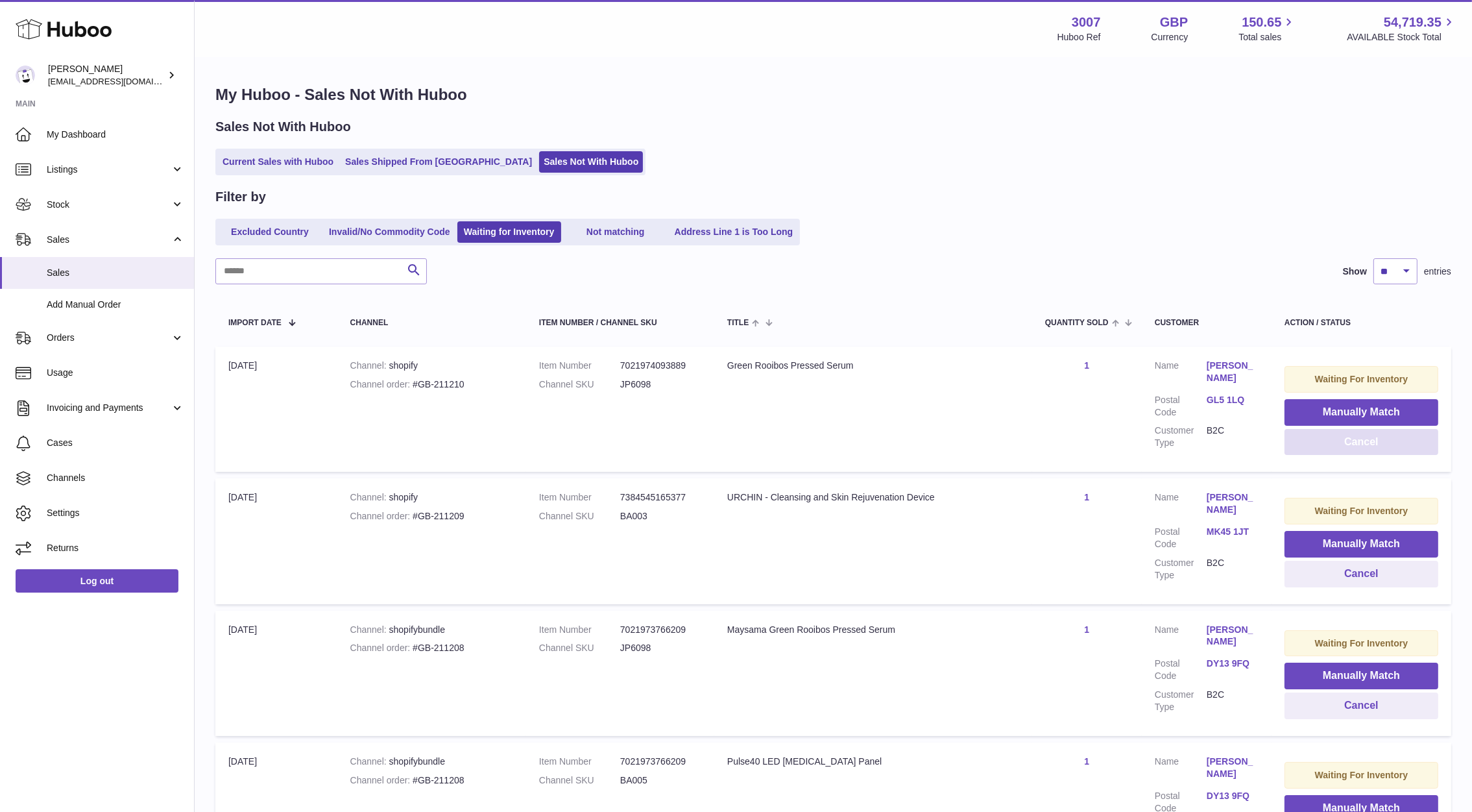
click at [1318, 448] on button "Cancel" at bounding box center [1362, 442] width 154 height 26
click at [1210, 397] on link "DY13 9FQ" at bounding box center [1232, 400] width 52 height 12
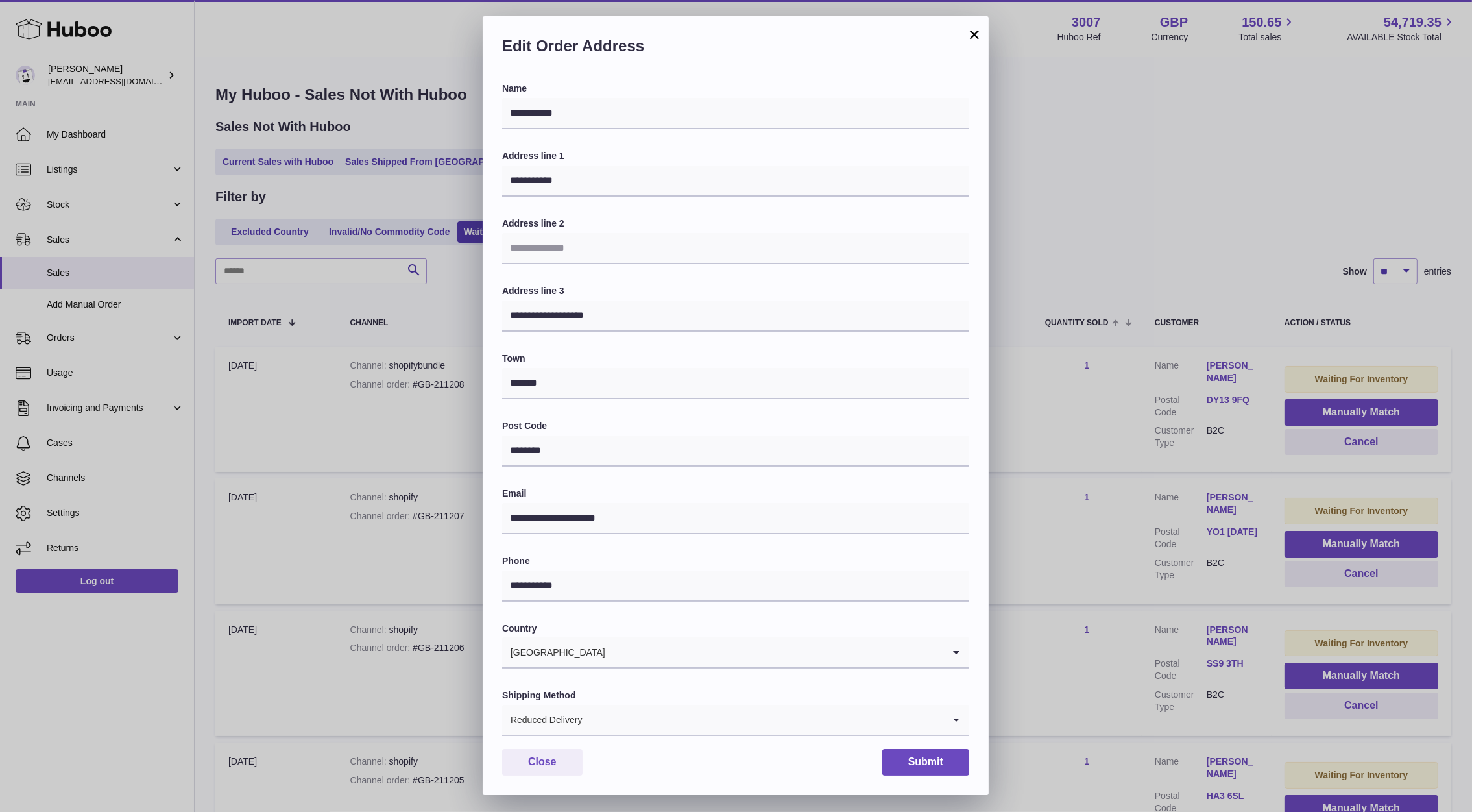
click at [1042, 435] on div "**********" at bounding box center [736, 406] width 1472 height 812
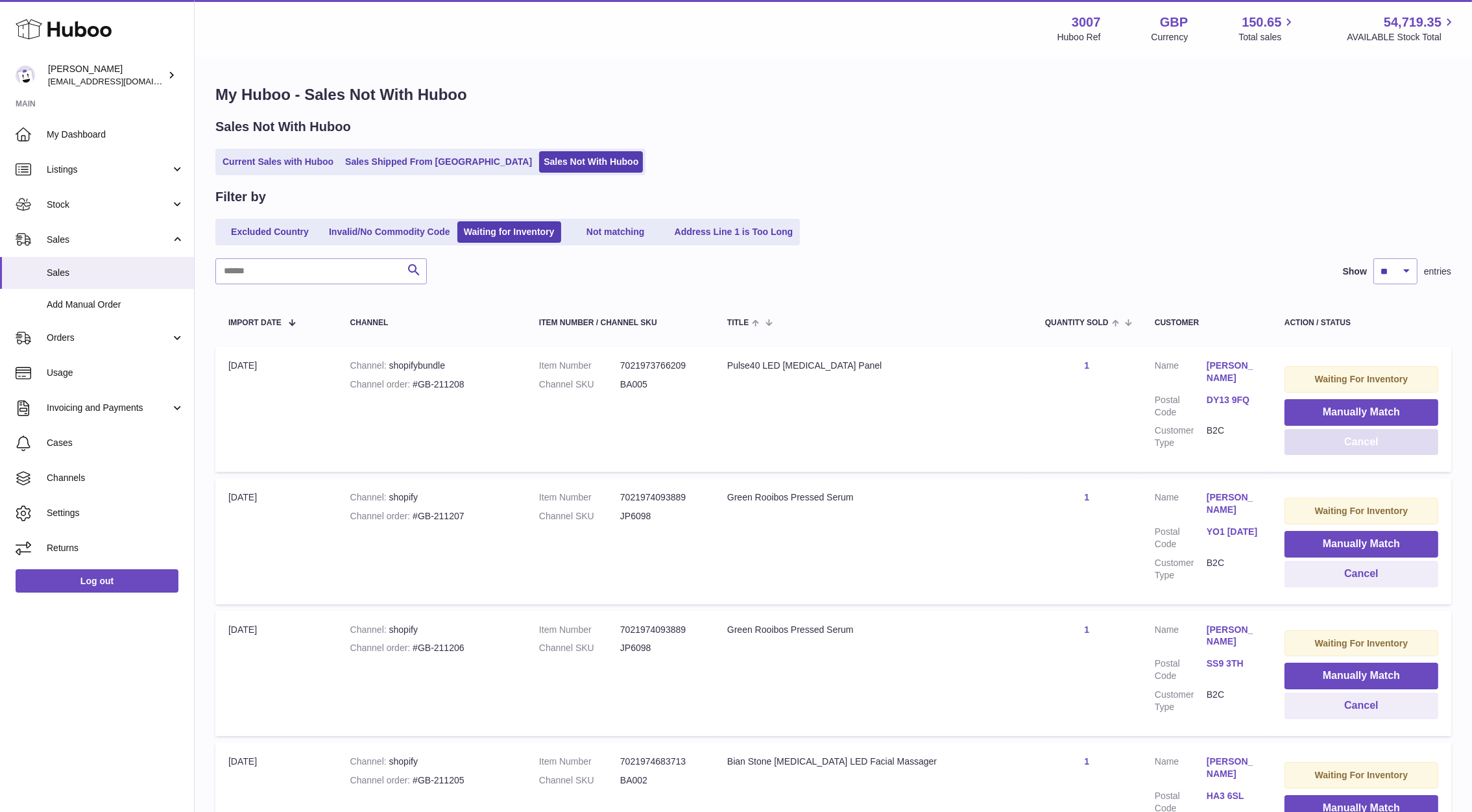
click at [1340, 435] on button "Cancel" at bounding box center [1362, 442] width 154 height 26
click at [1213, 401] on link "SS9 3TH" at bounding box center [1232, 400] width 52 height 12
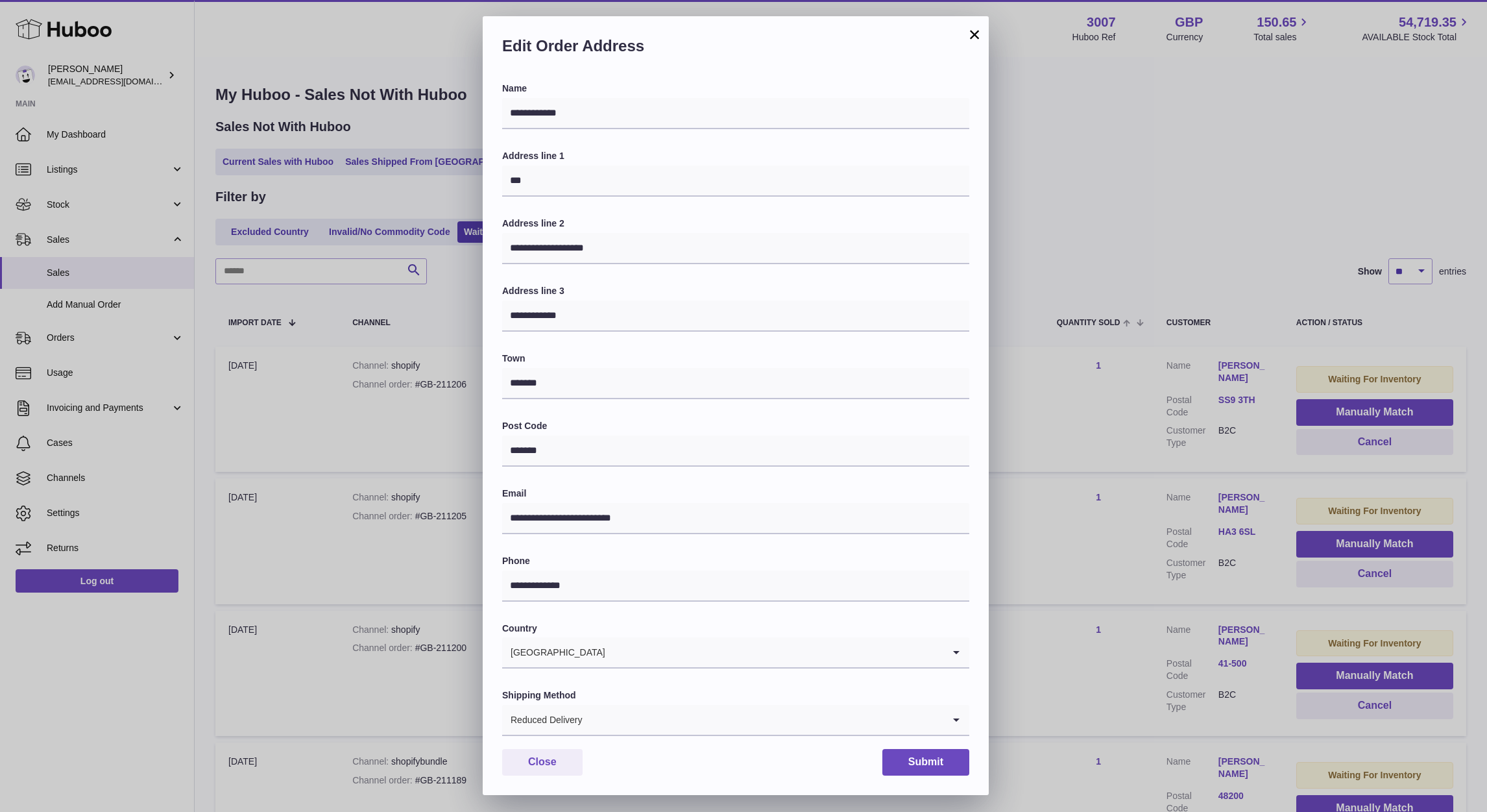
click at [1100, 489] on div "**********" at bounding box center [743, 406] width 1487 height 812
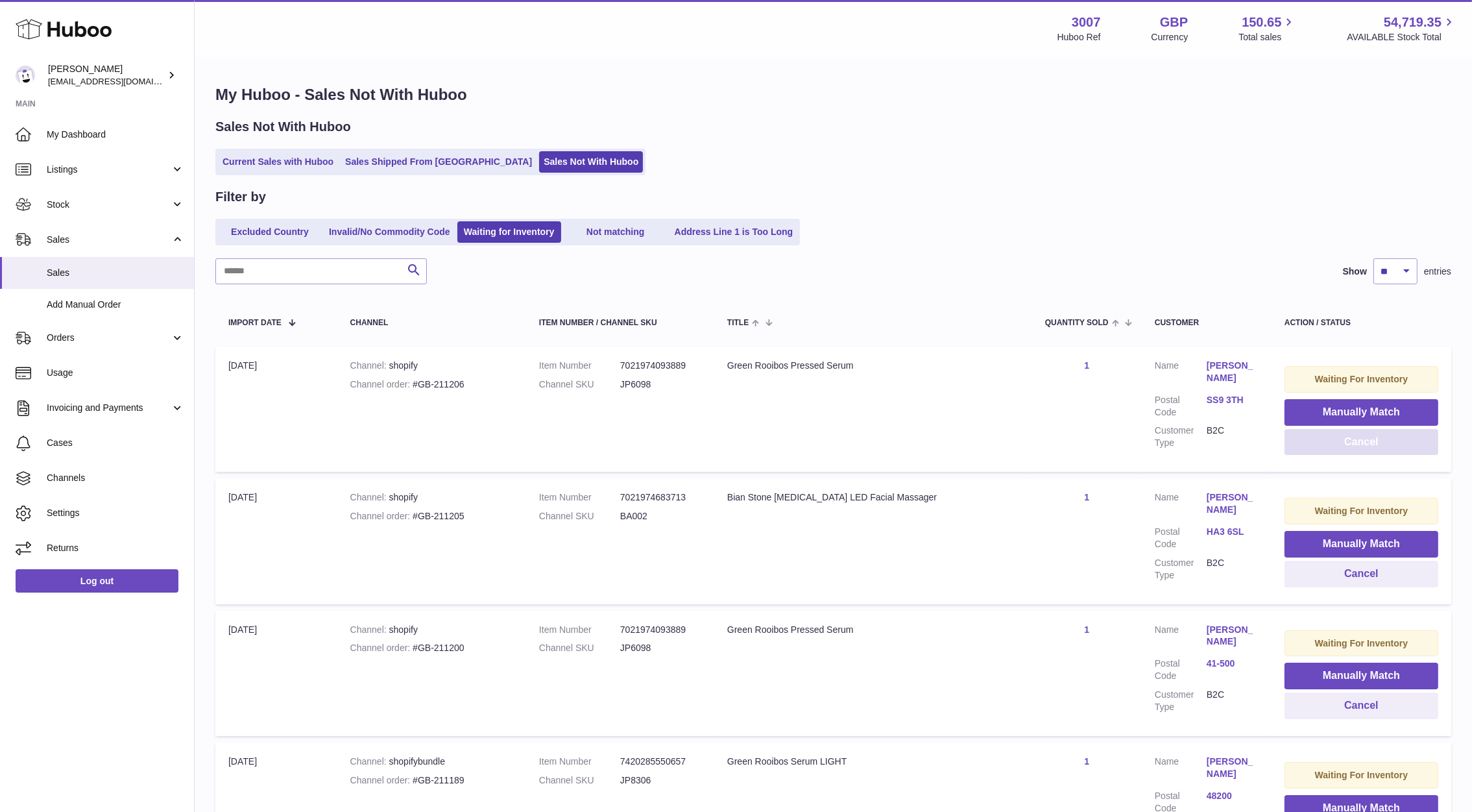
click at [1410, 451] on button "Cancel" at bounding box center [1362, 442] width 154 height 26
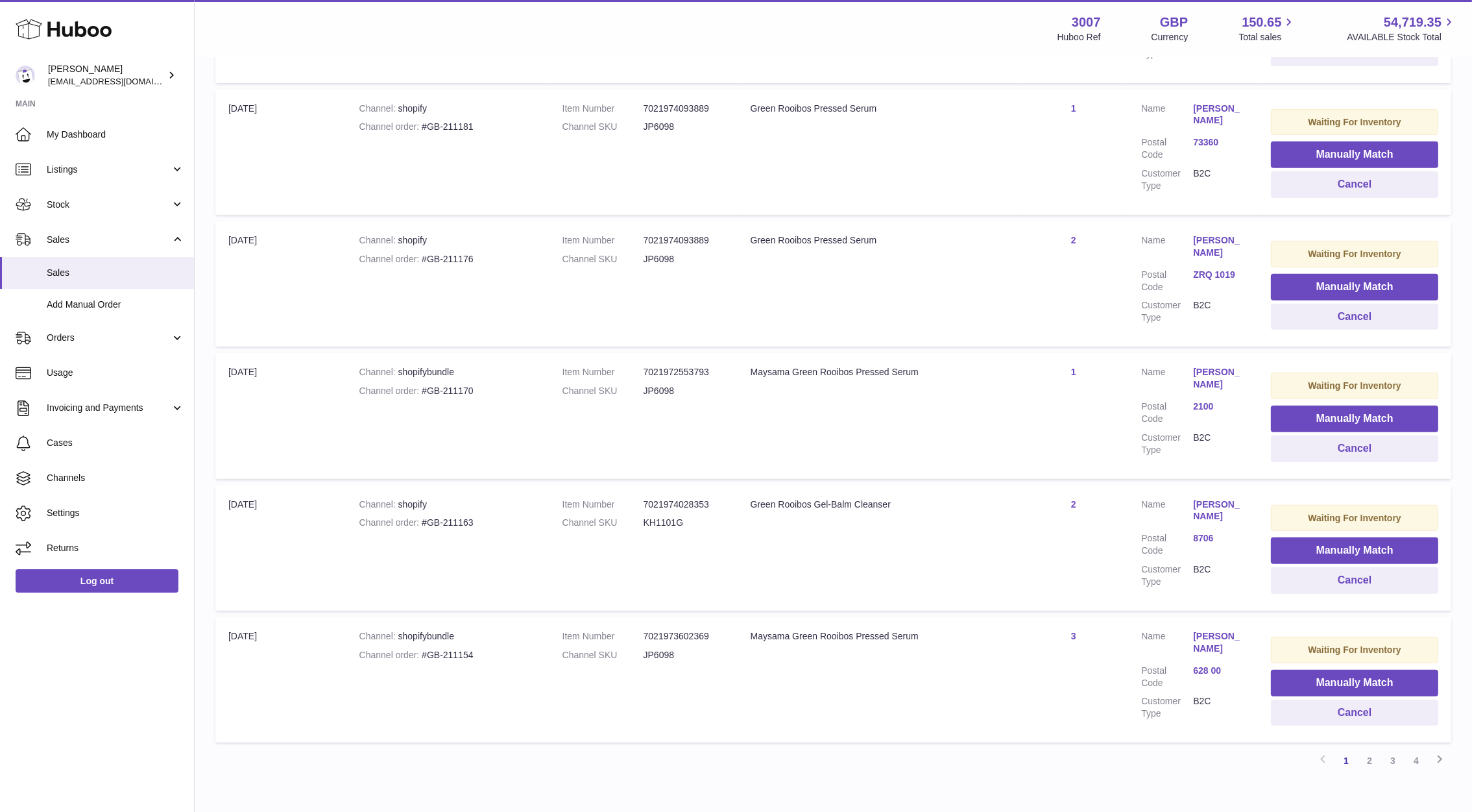
scroll to position [926, 0]
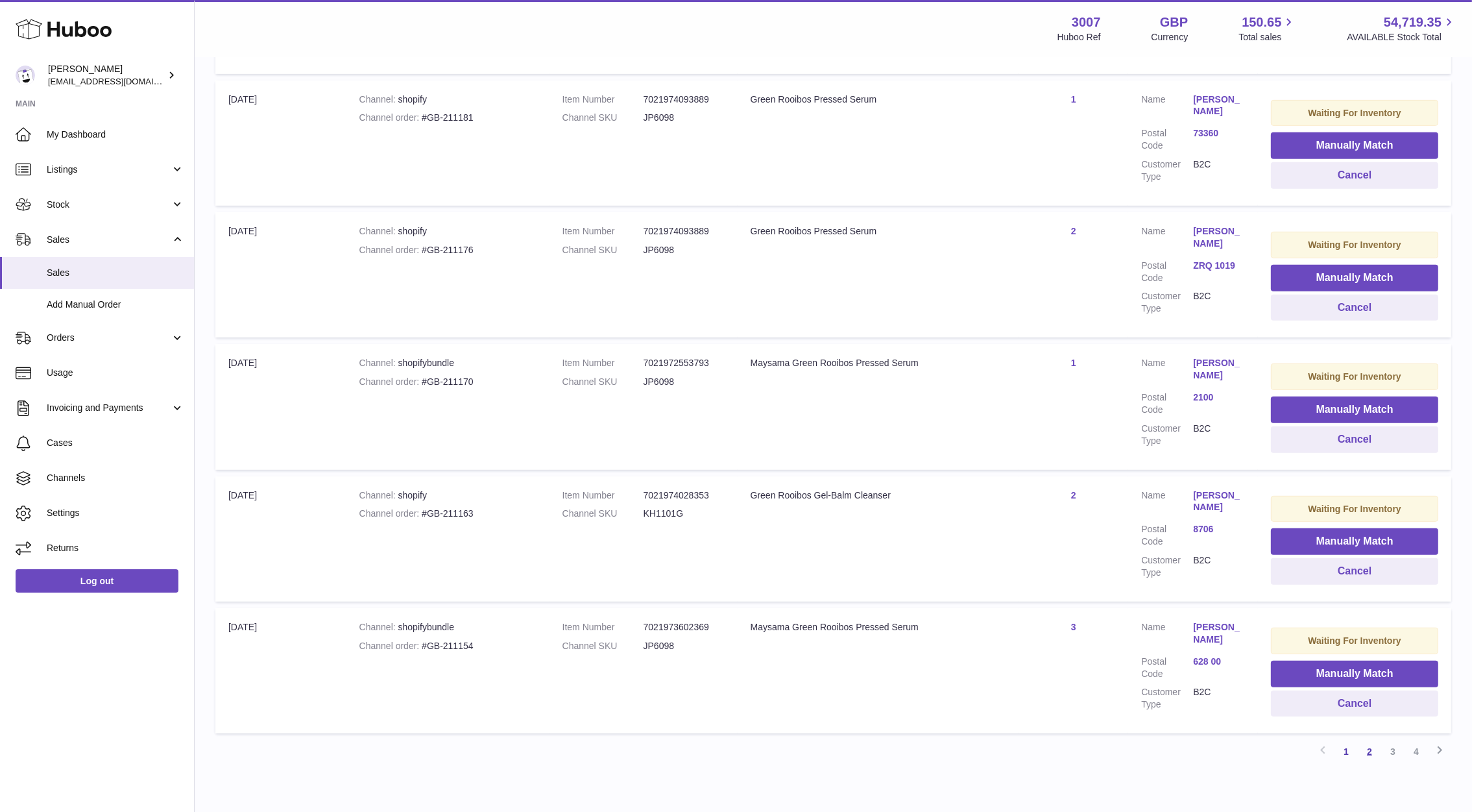
click at [1376, 740] on link "2" at bounding box center [1369, 751] width 24 height 24
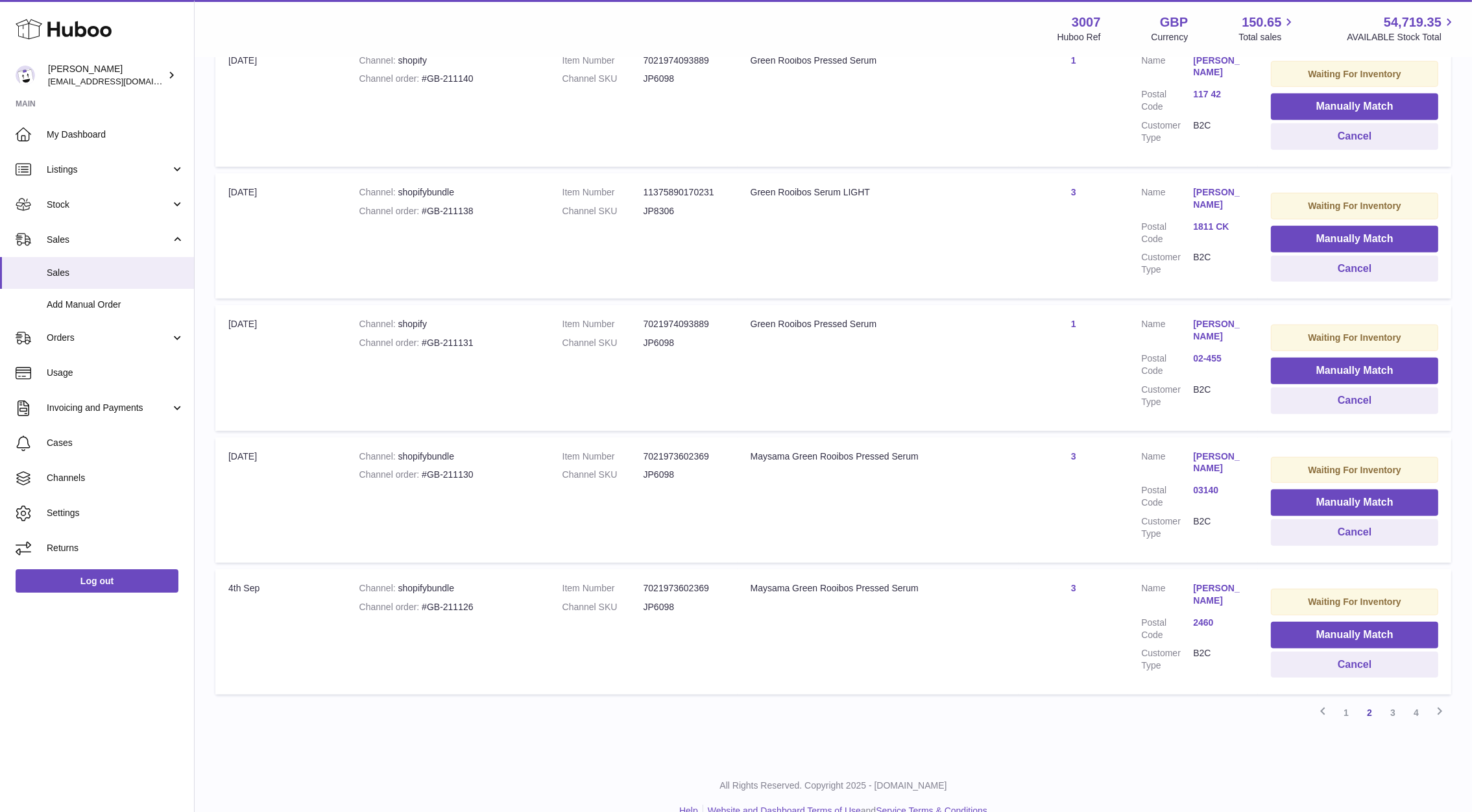
scroll to position [978, 0]
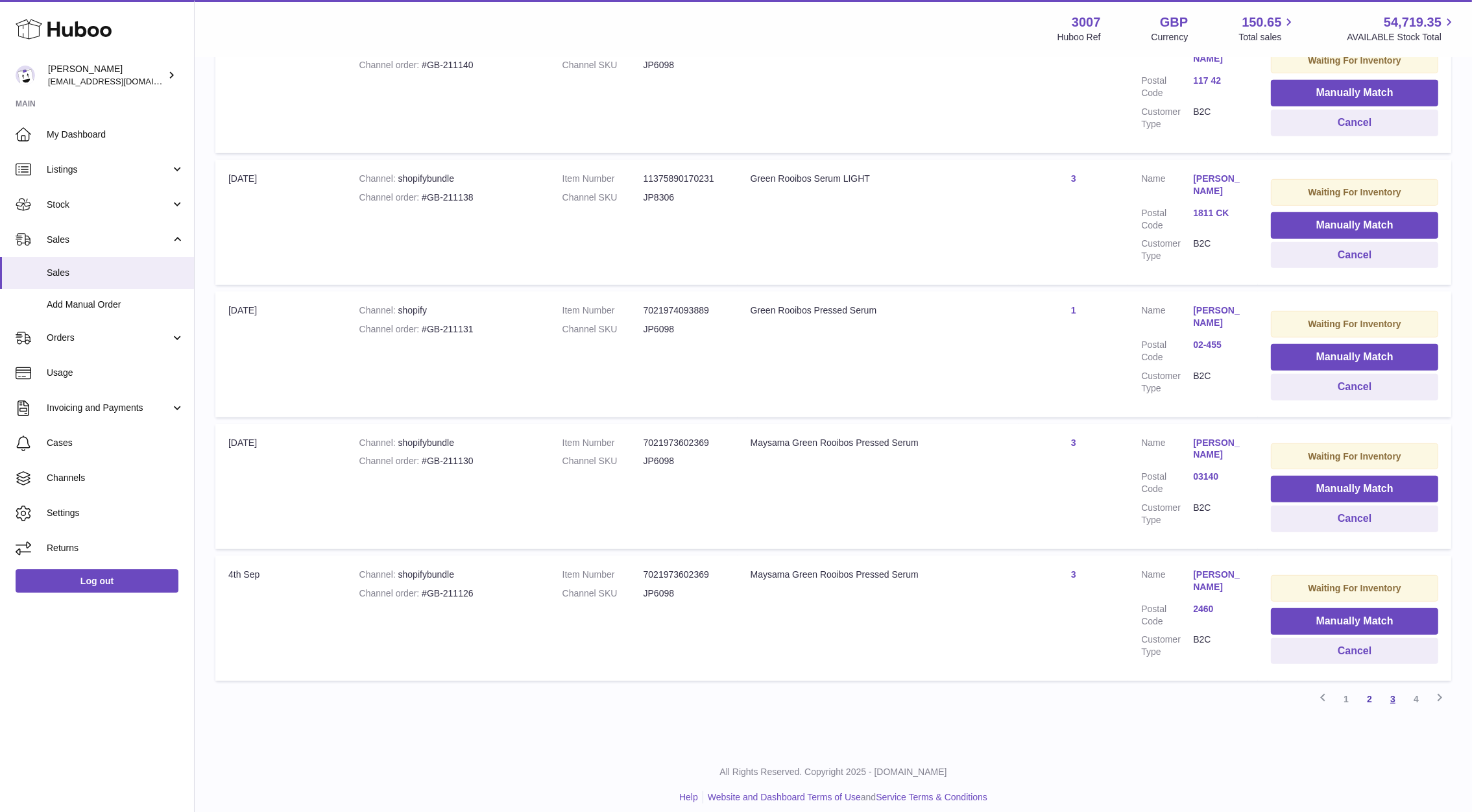
click at [1387, 694] on link "3" at bounding box center [1393, 699] width 24 height 24
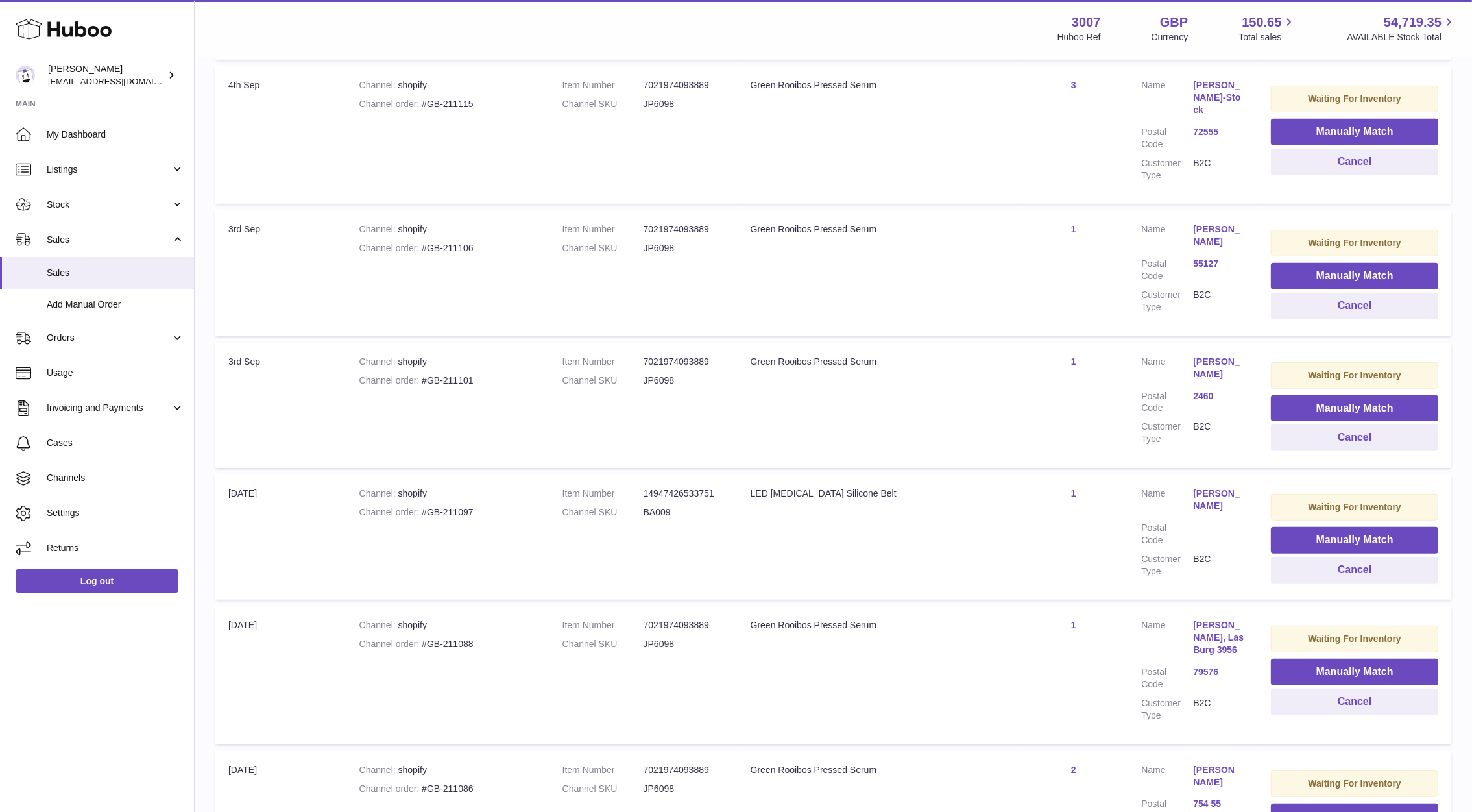
scroll to position [998, 0]
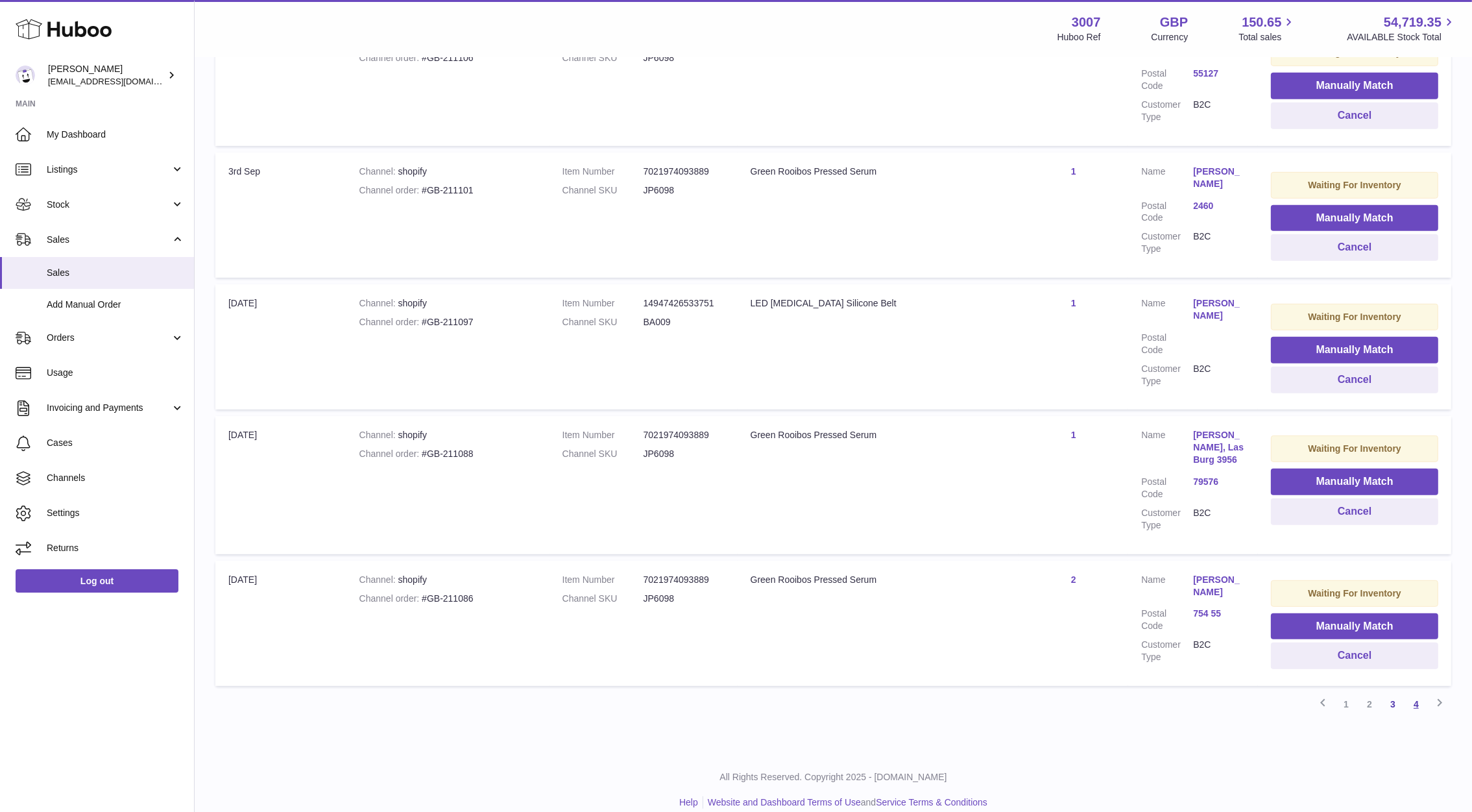
click at [1419, 692] on link "4" at bounding box center [1416, 704] width 24 height 24
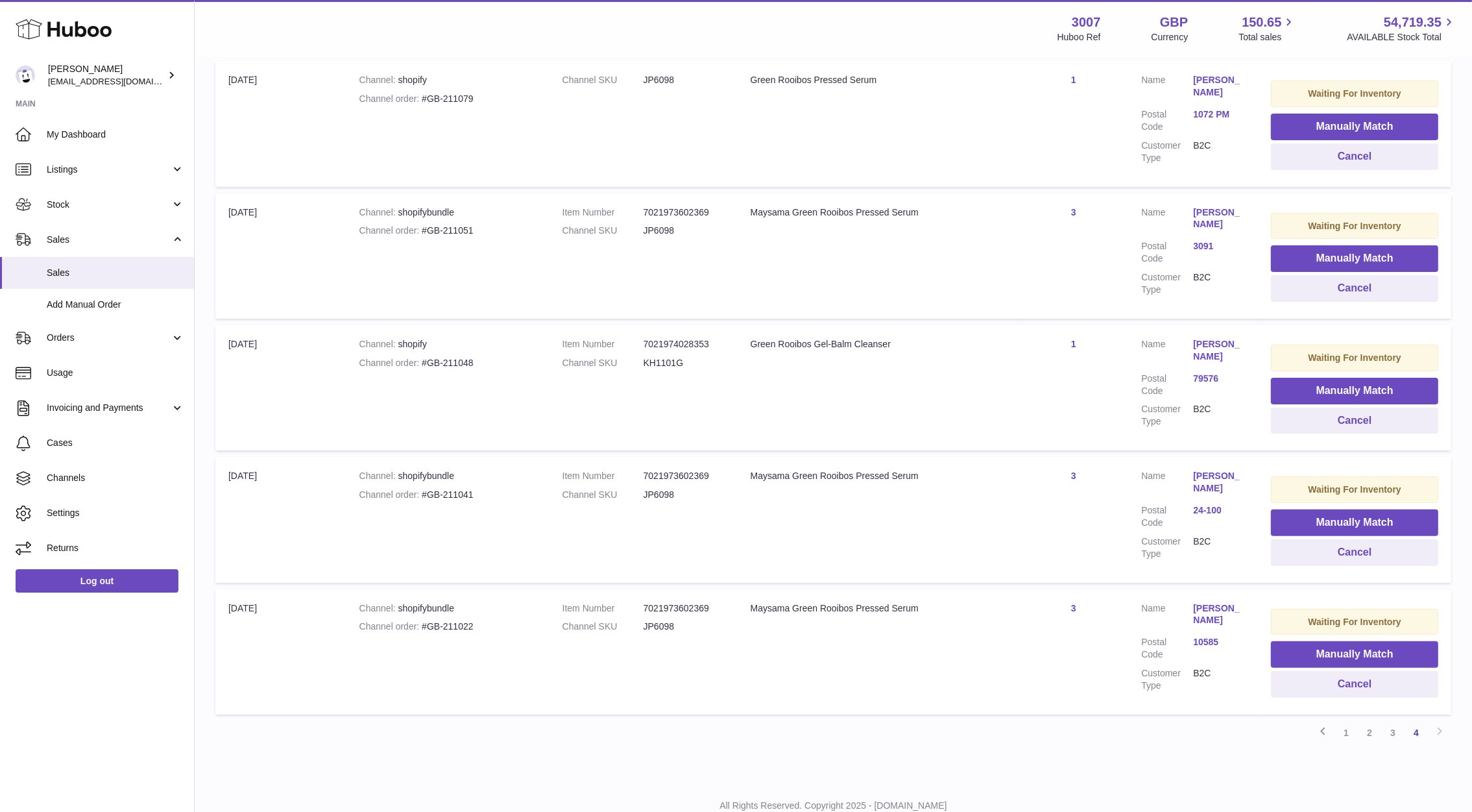
scroll to position [470, 0]
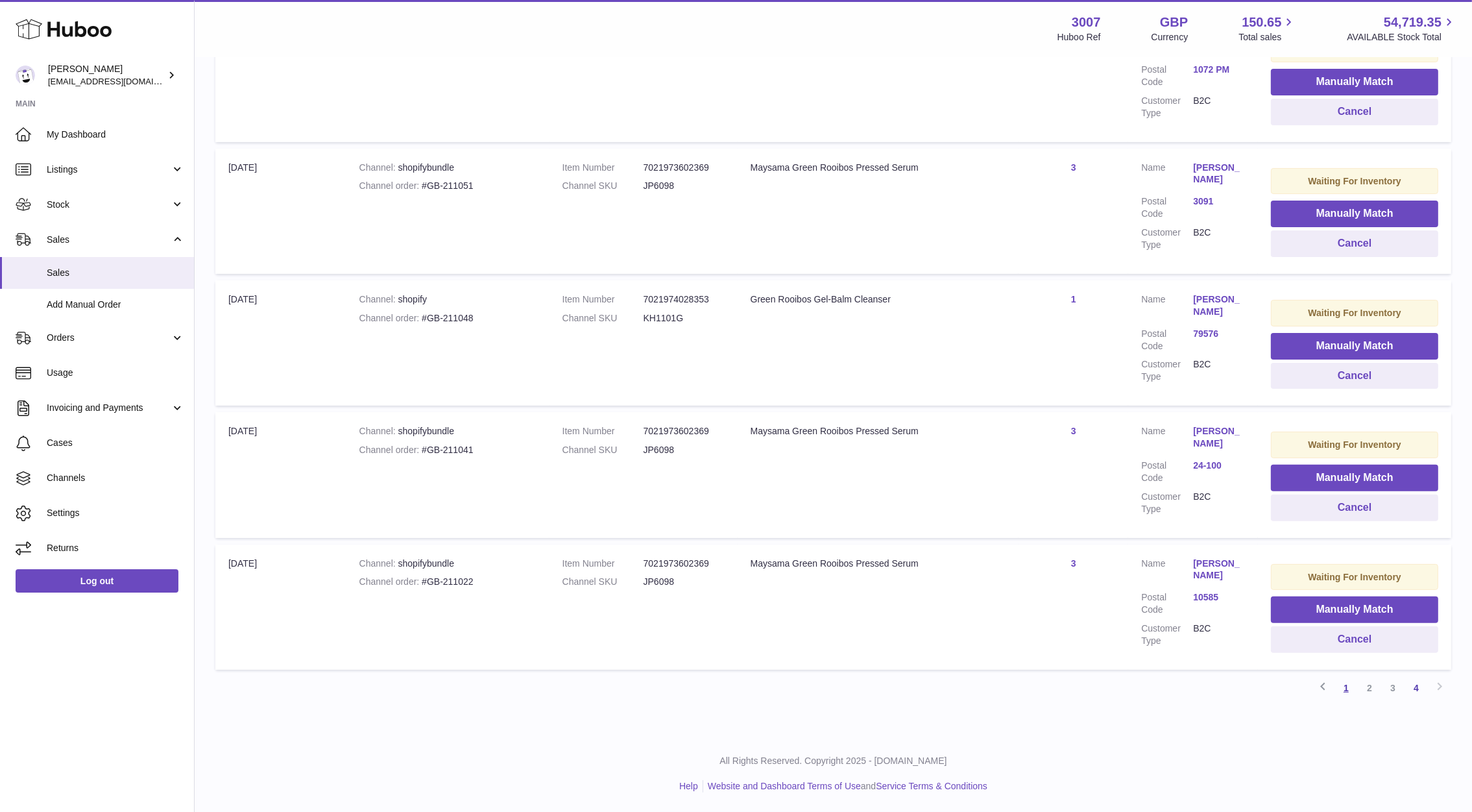
click at [1346, 681] on link "1" at bounding box center [1346, 688] width 24 height 24
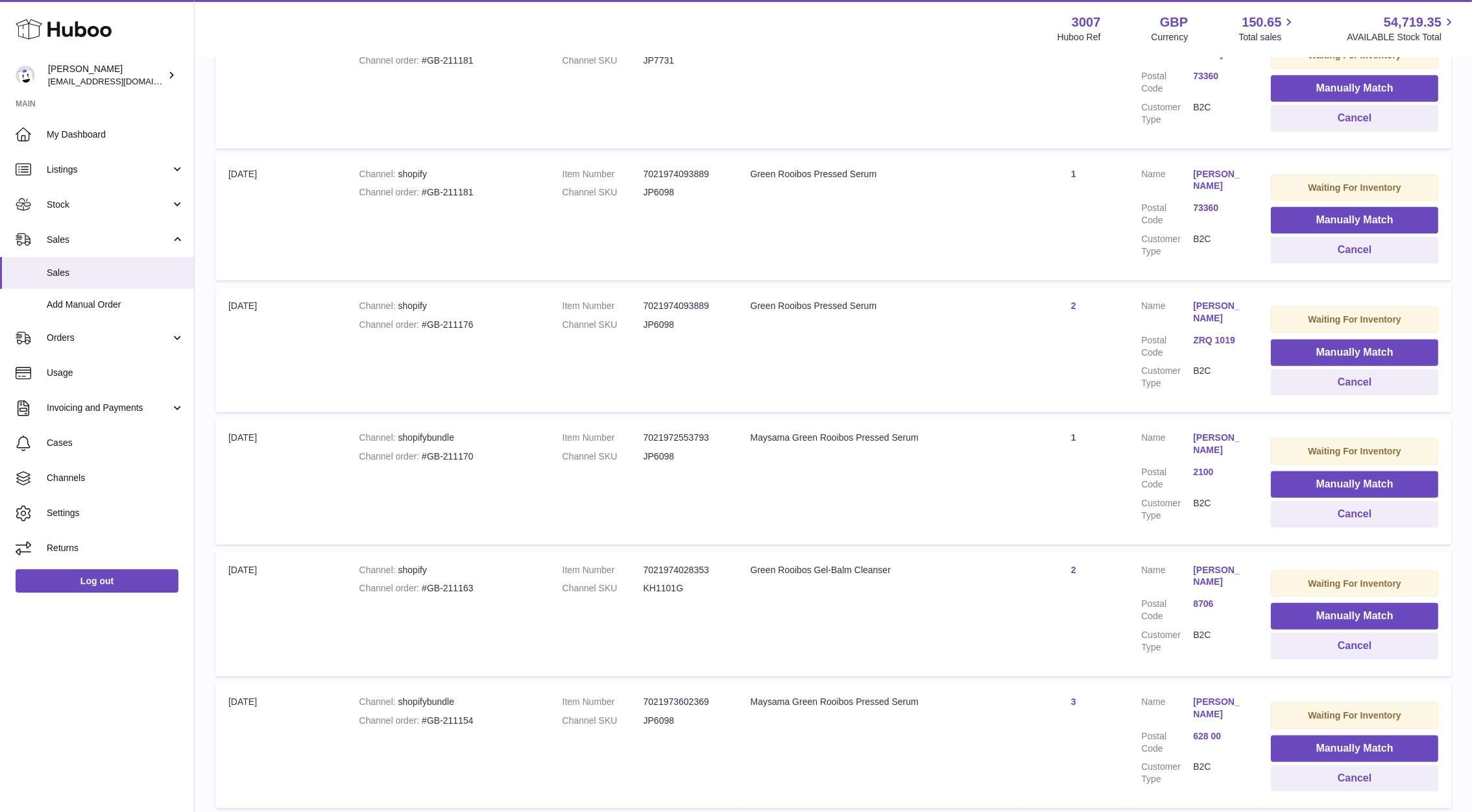
scroll to position [982, 0]
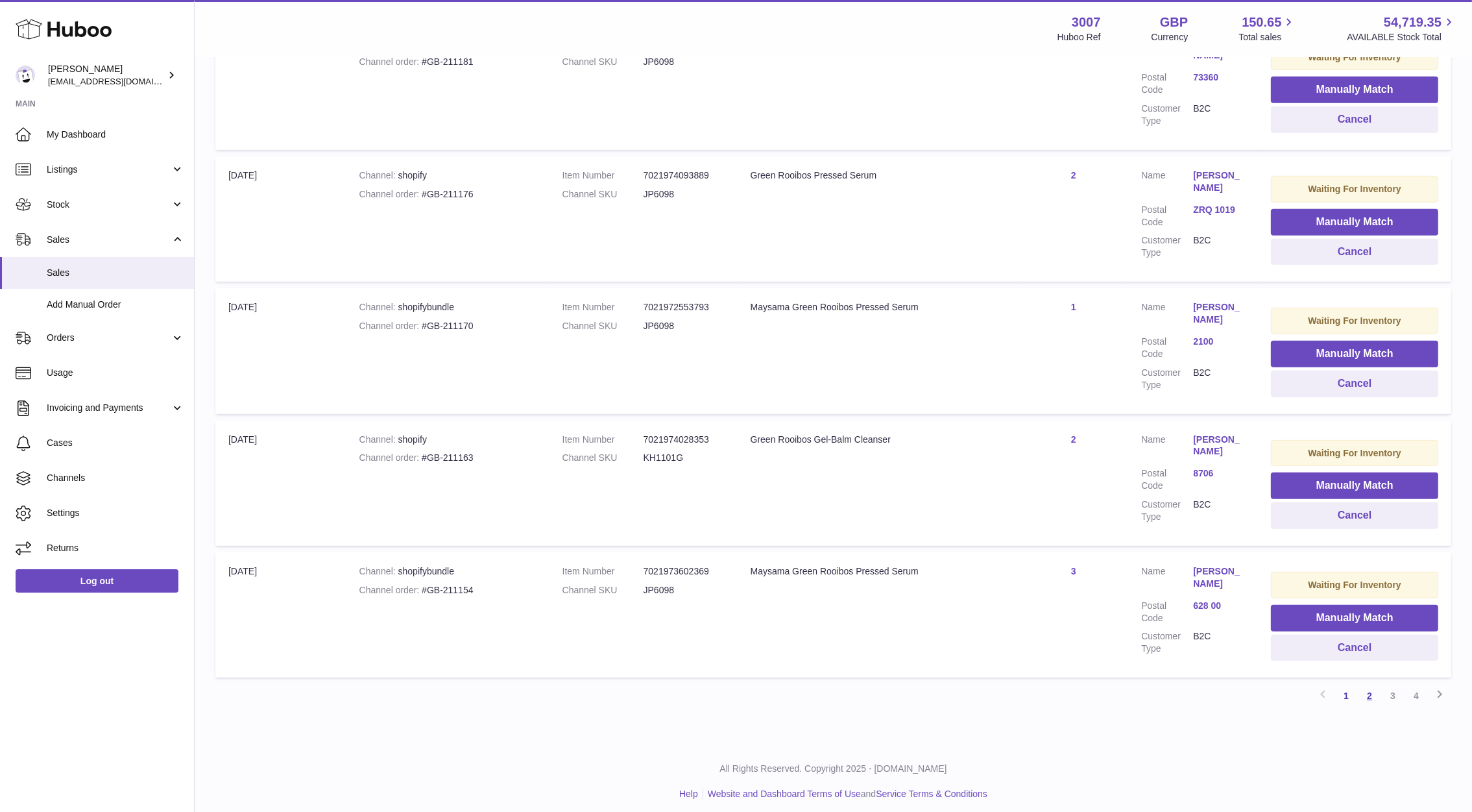
click at [1375, 686] on link "2" at bounding box center [1369, 695] width 24 height 24
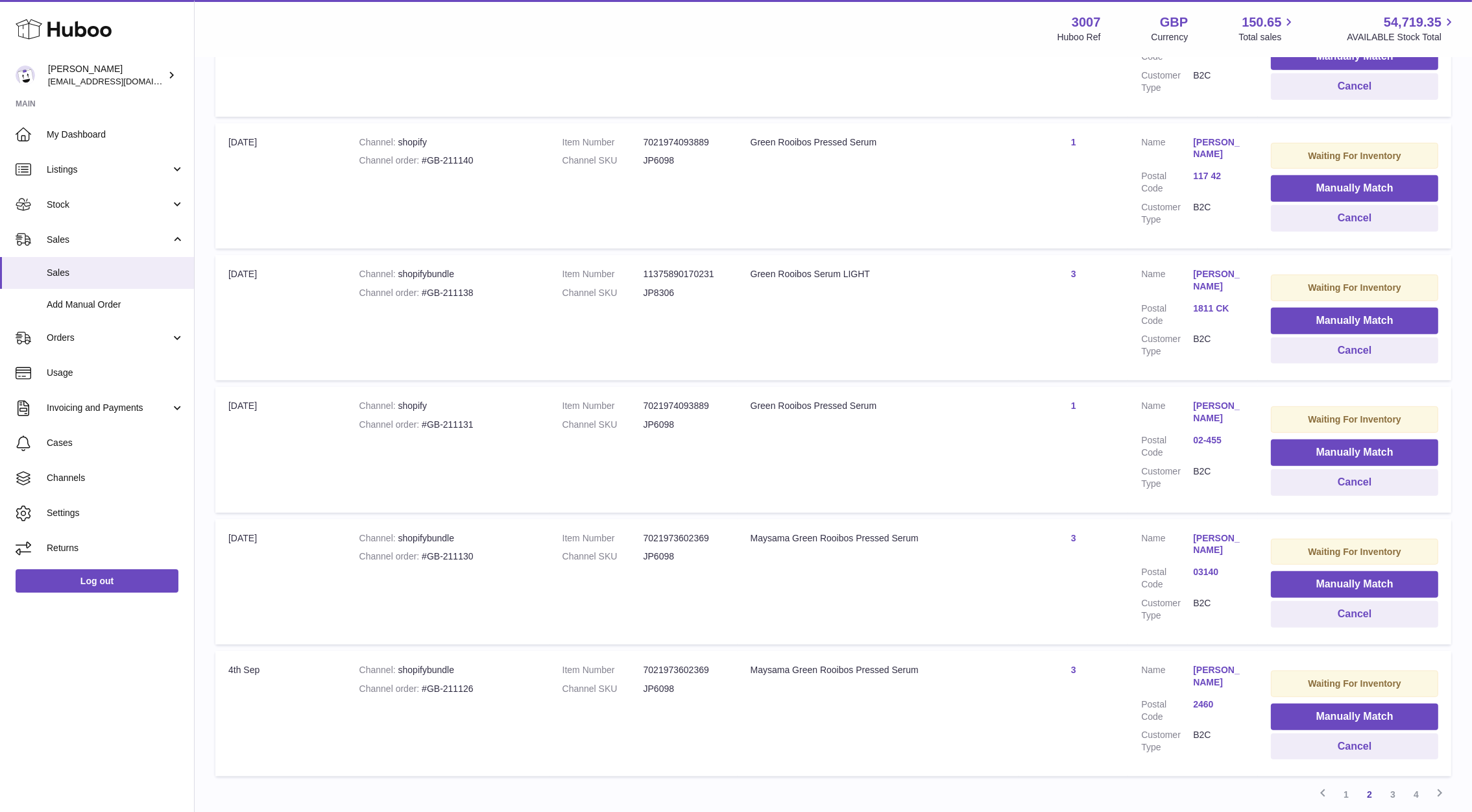
scroll to position [901, 0]
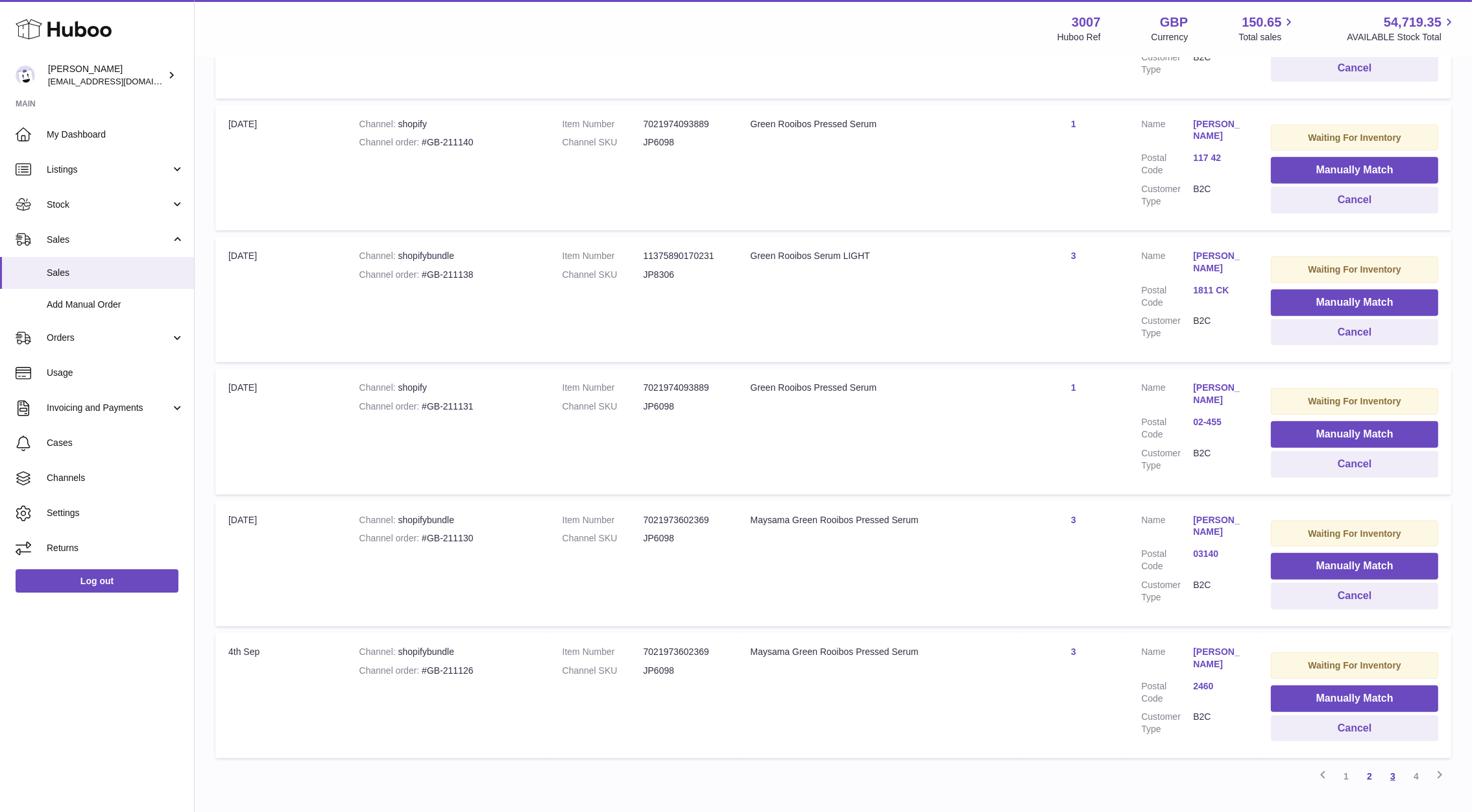
click at [1392, 764] on link "3" at bounding box center [1393, 776] width 24 height 24
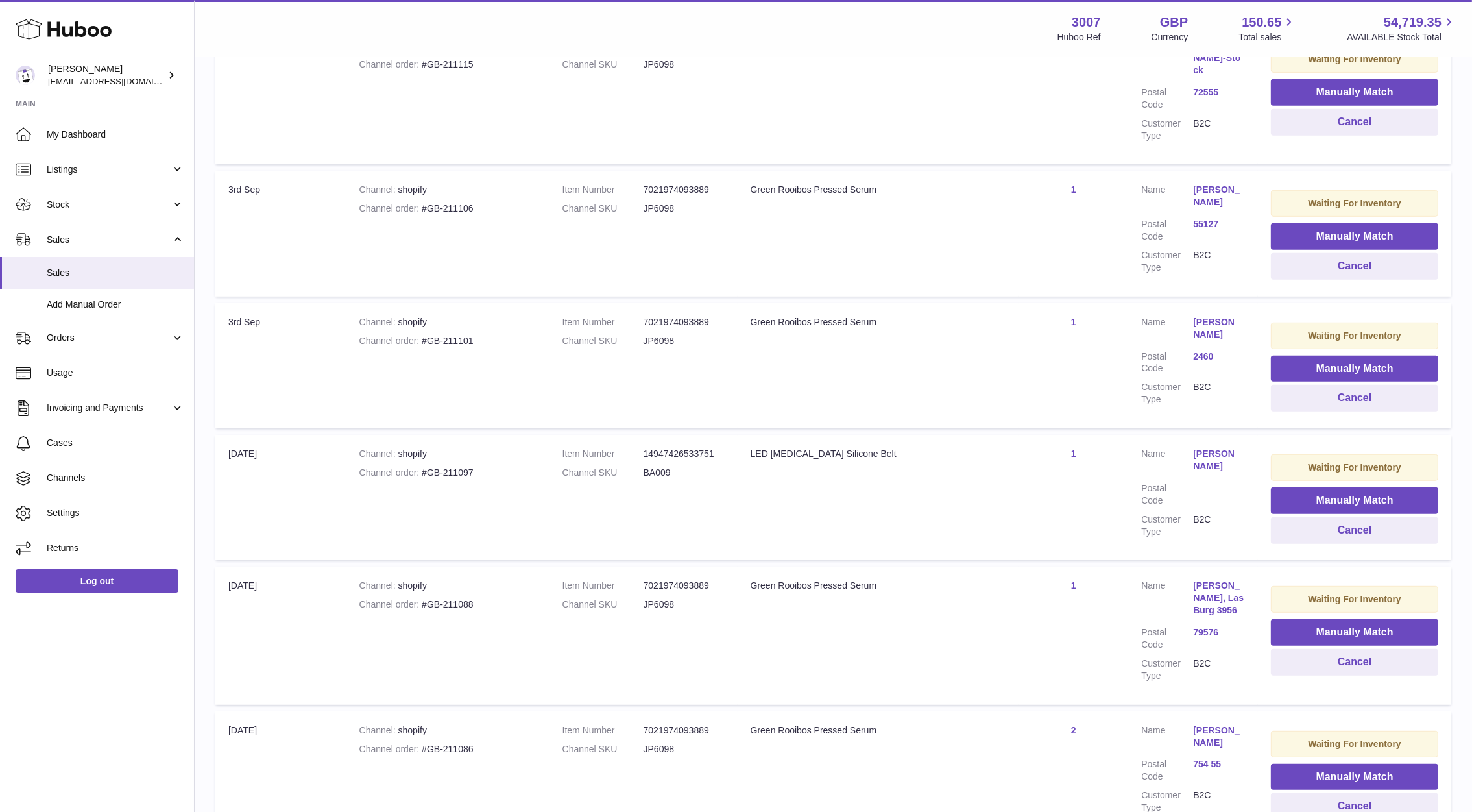
scroll to position [869, 0]
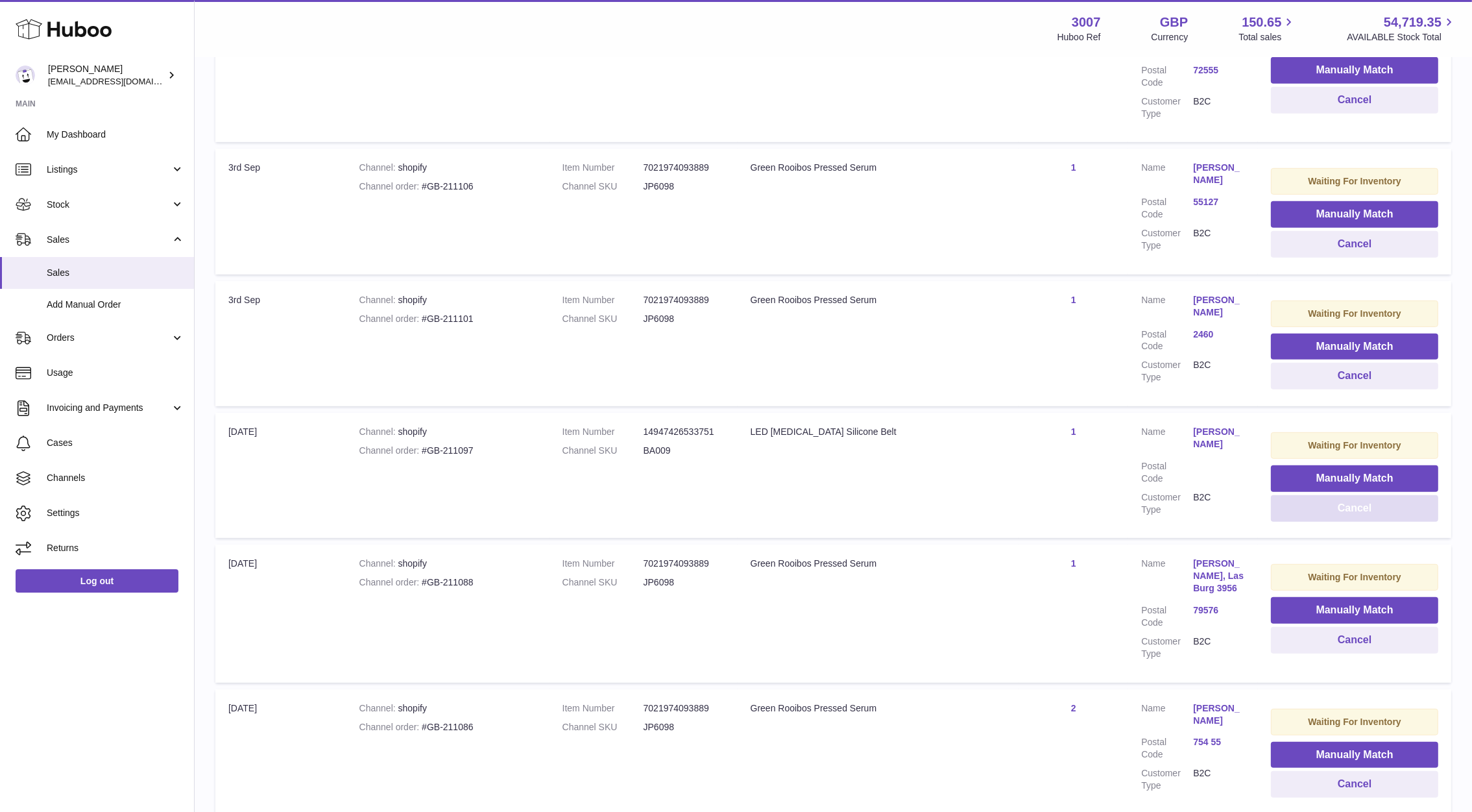
click at [1338, 499] on button "Cancel" at bounding box center [1355, 508] width 168 height 26
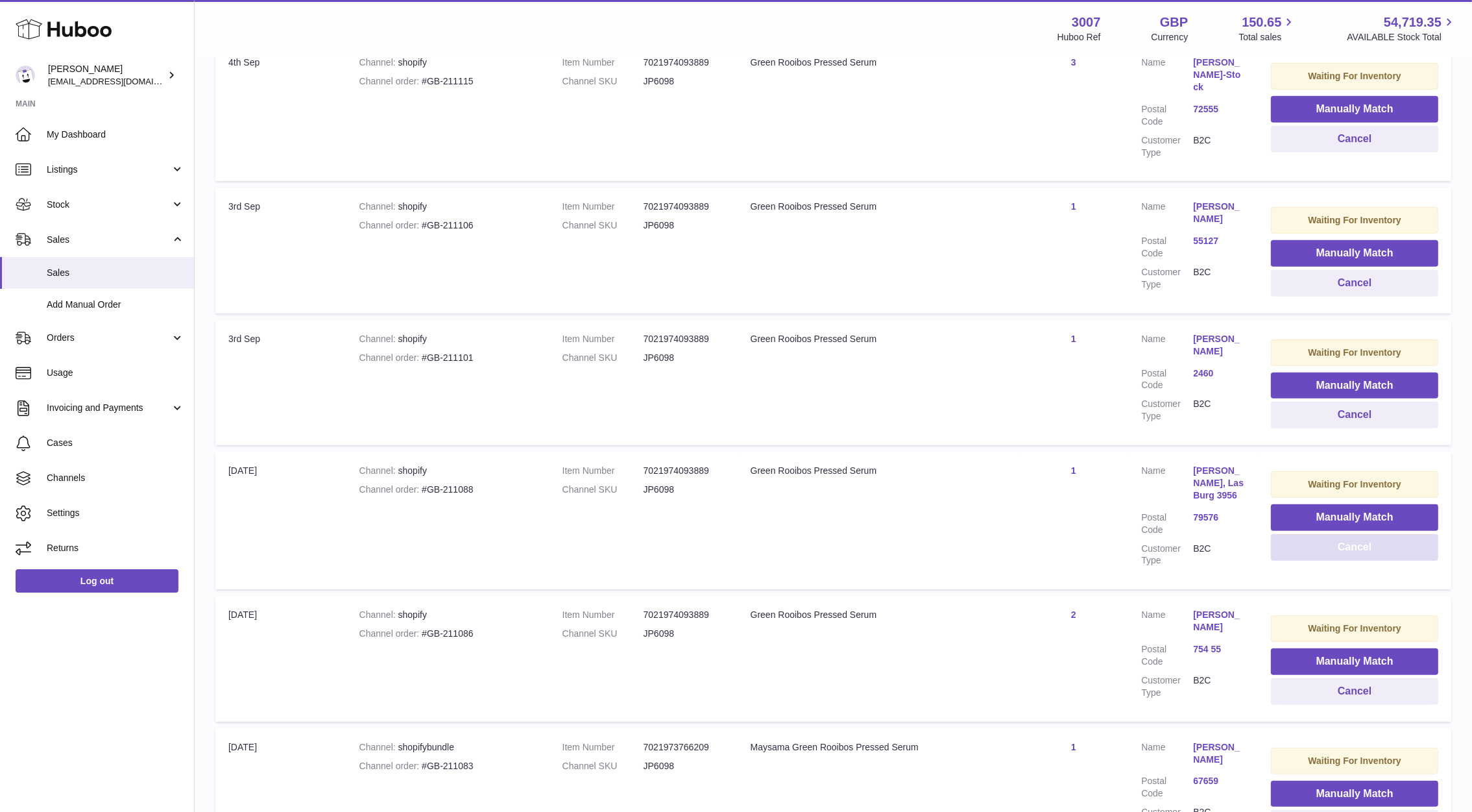
scroll to position [998, 0]
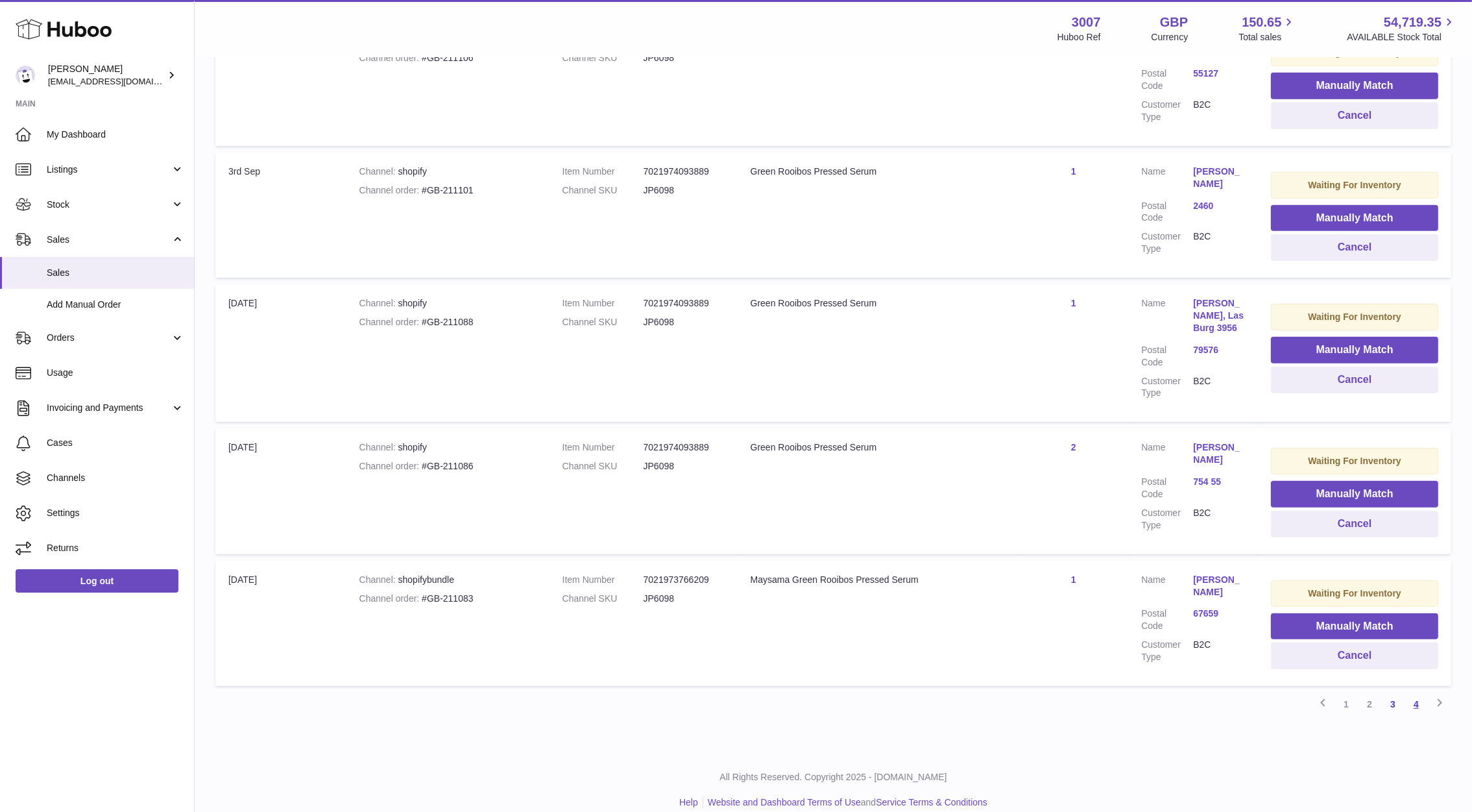
click at [1411, 694] on link "4" at bounding box center [1416, 704] width 24 height 24
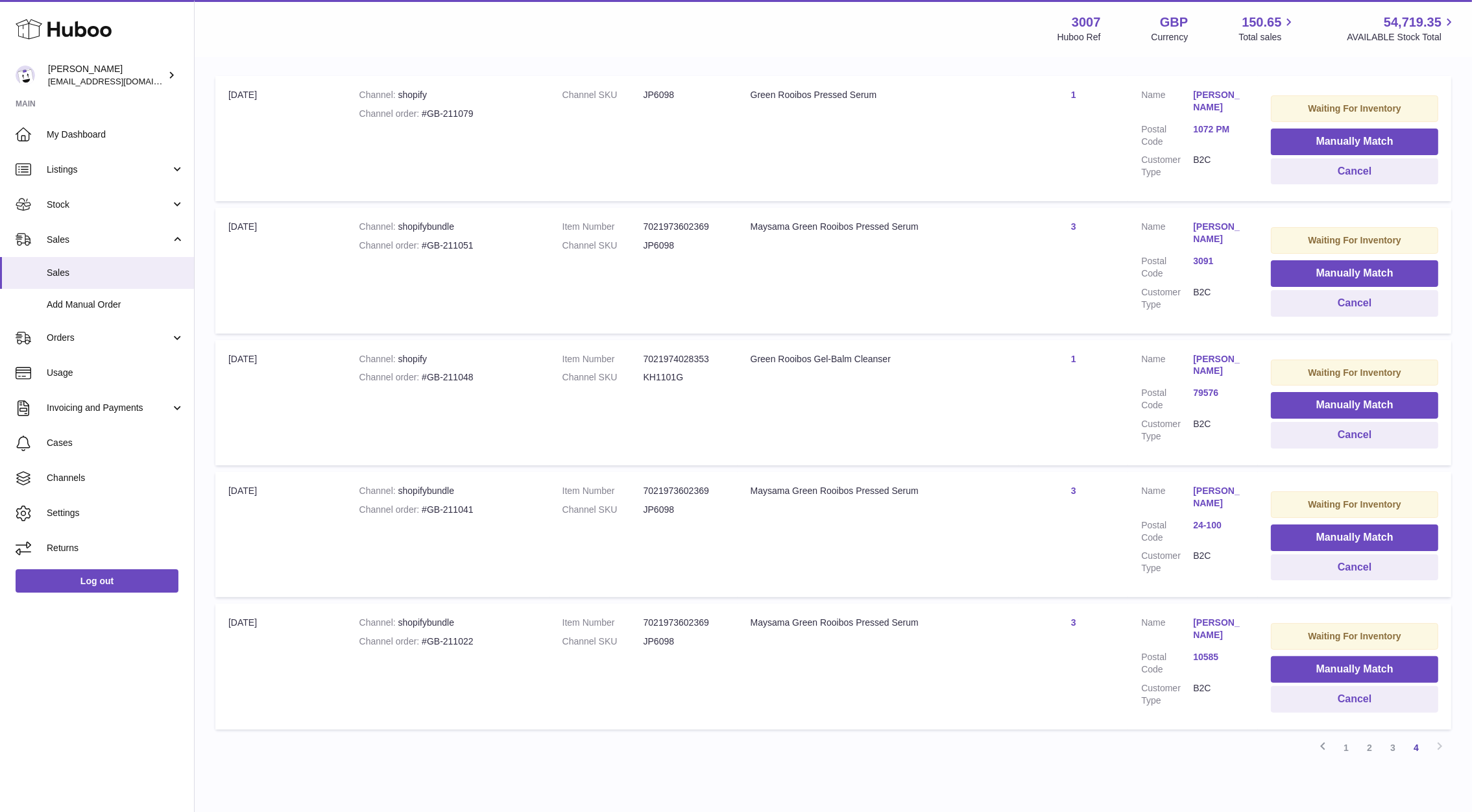
scroll to position [339, 0]
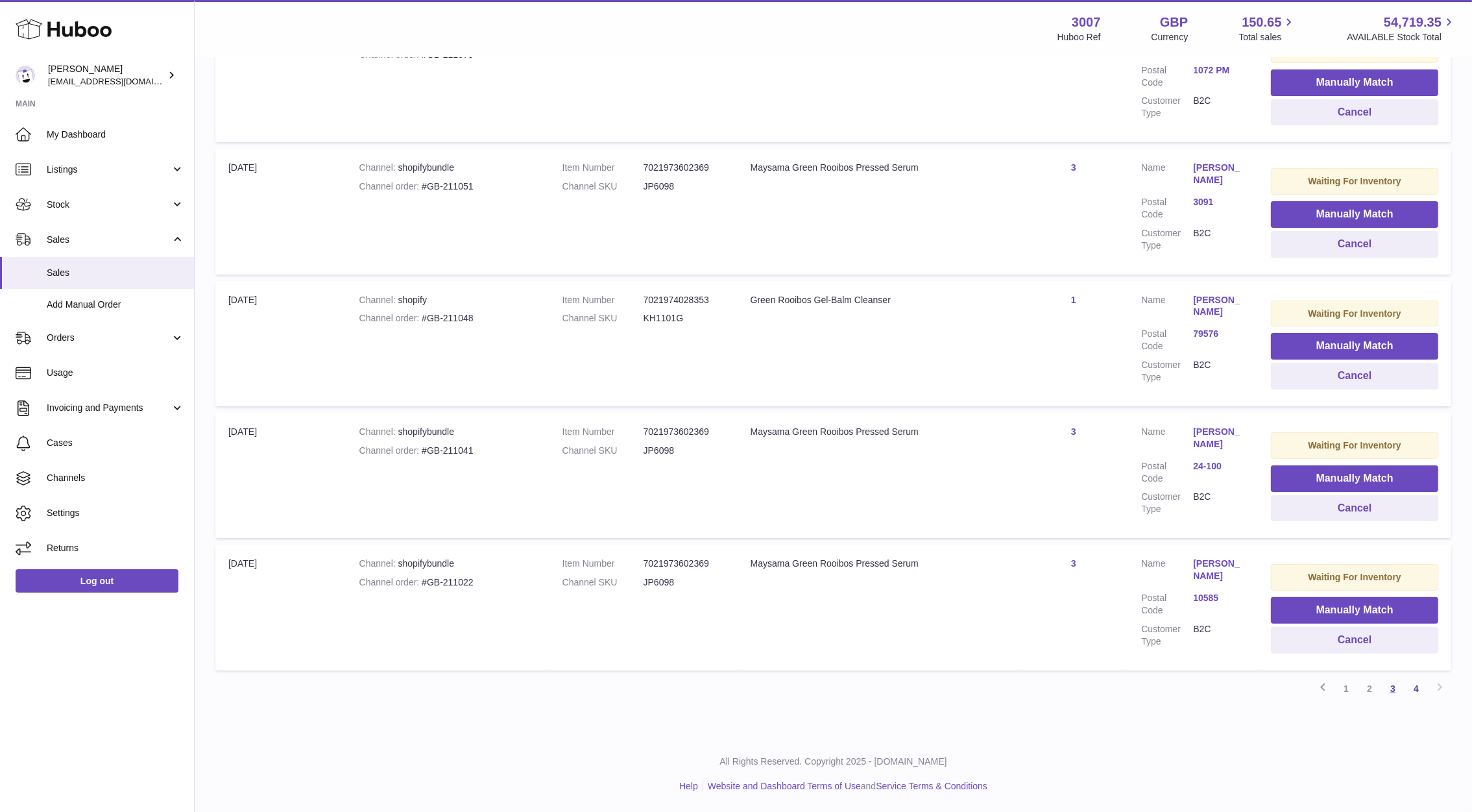
click at [1384, 694] on link "3" at bounding box center [1393, 688] width 24 height 24
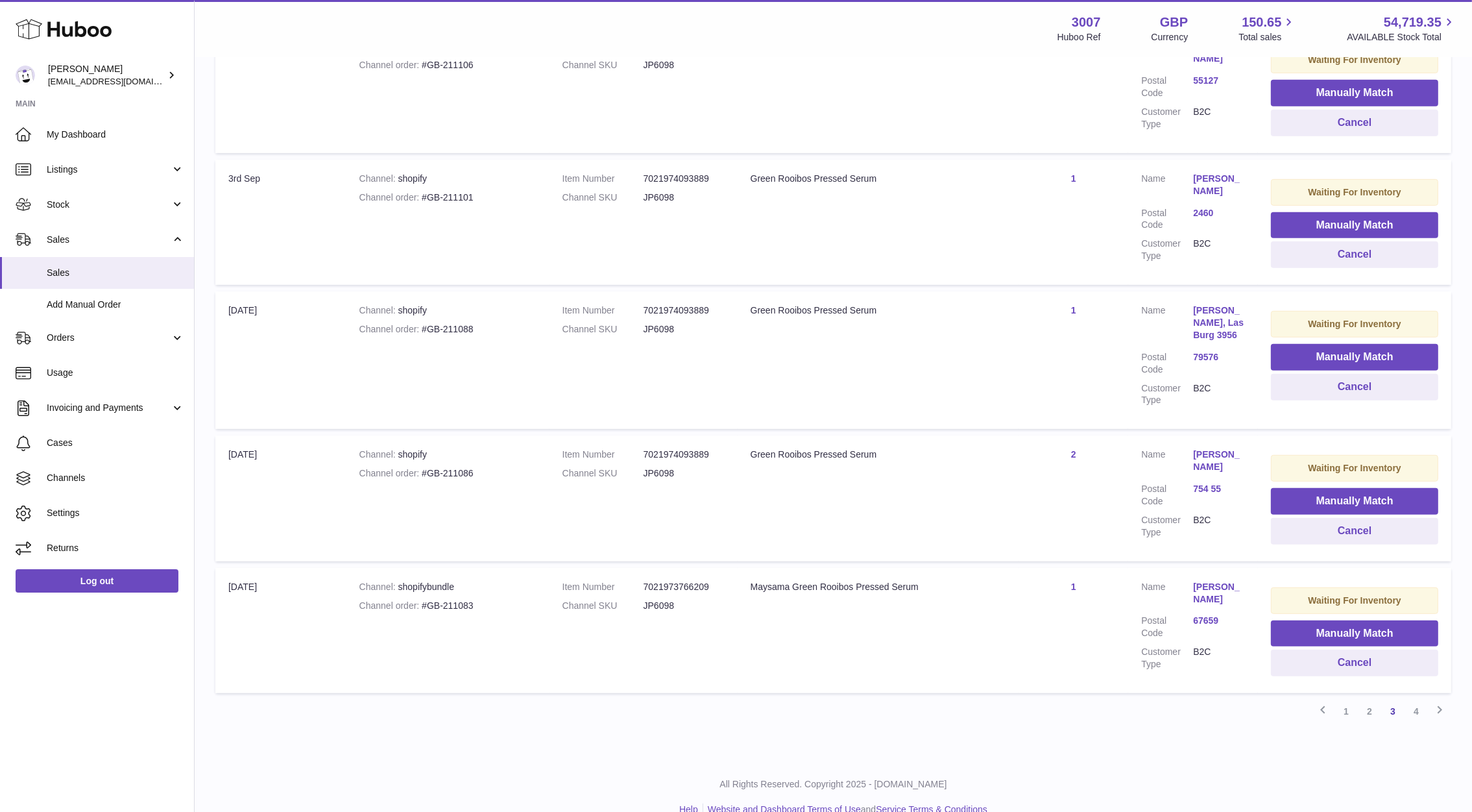
scroll to position [998, 0]
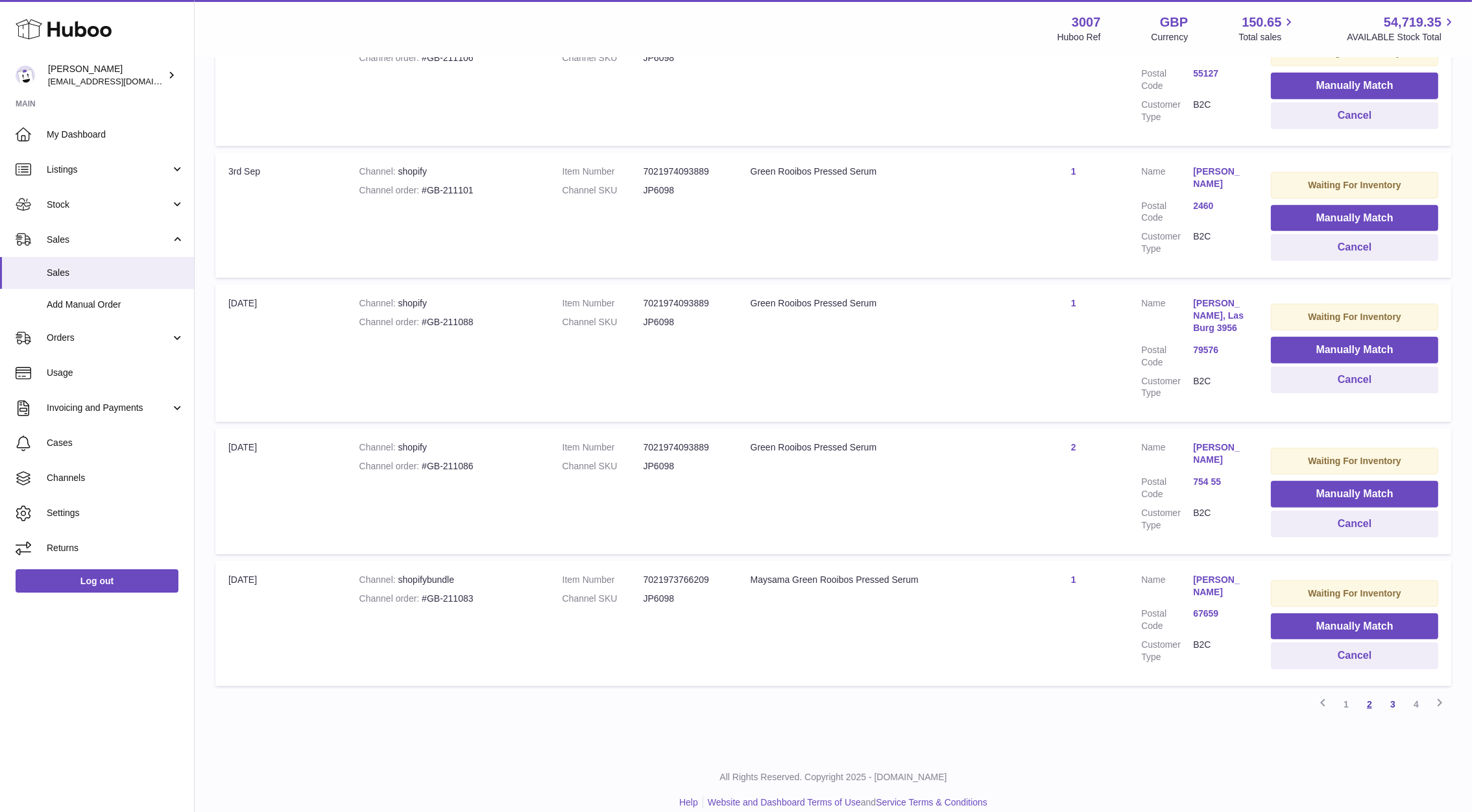
click at [1370, 692] on link "2" at bounding box center [1369, 704] width 24 height 24
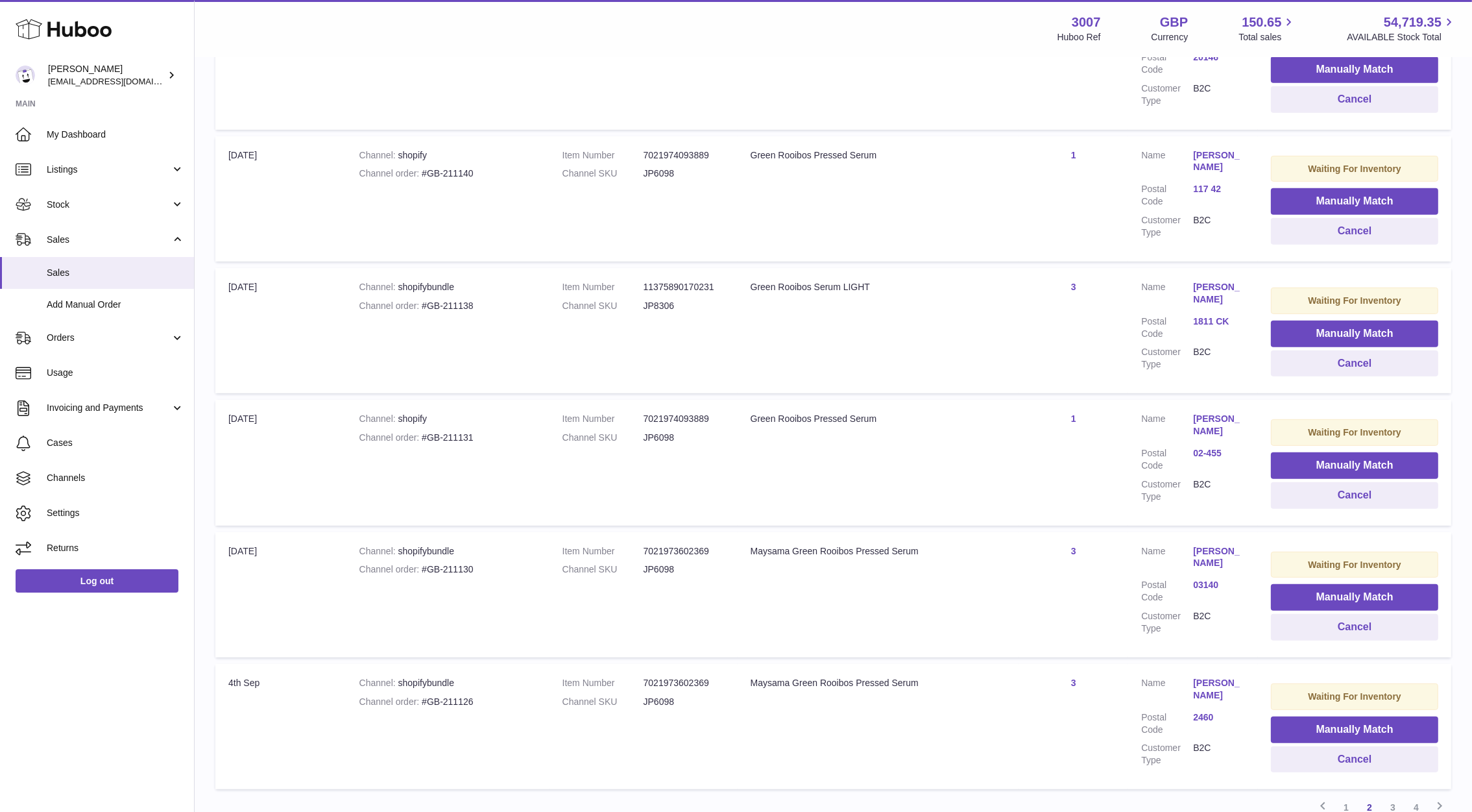
scroll to position [978, 0]
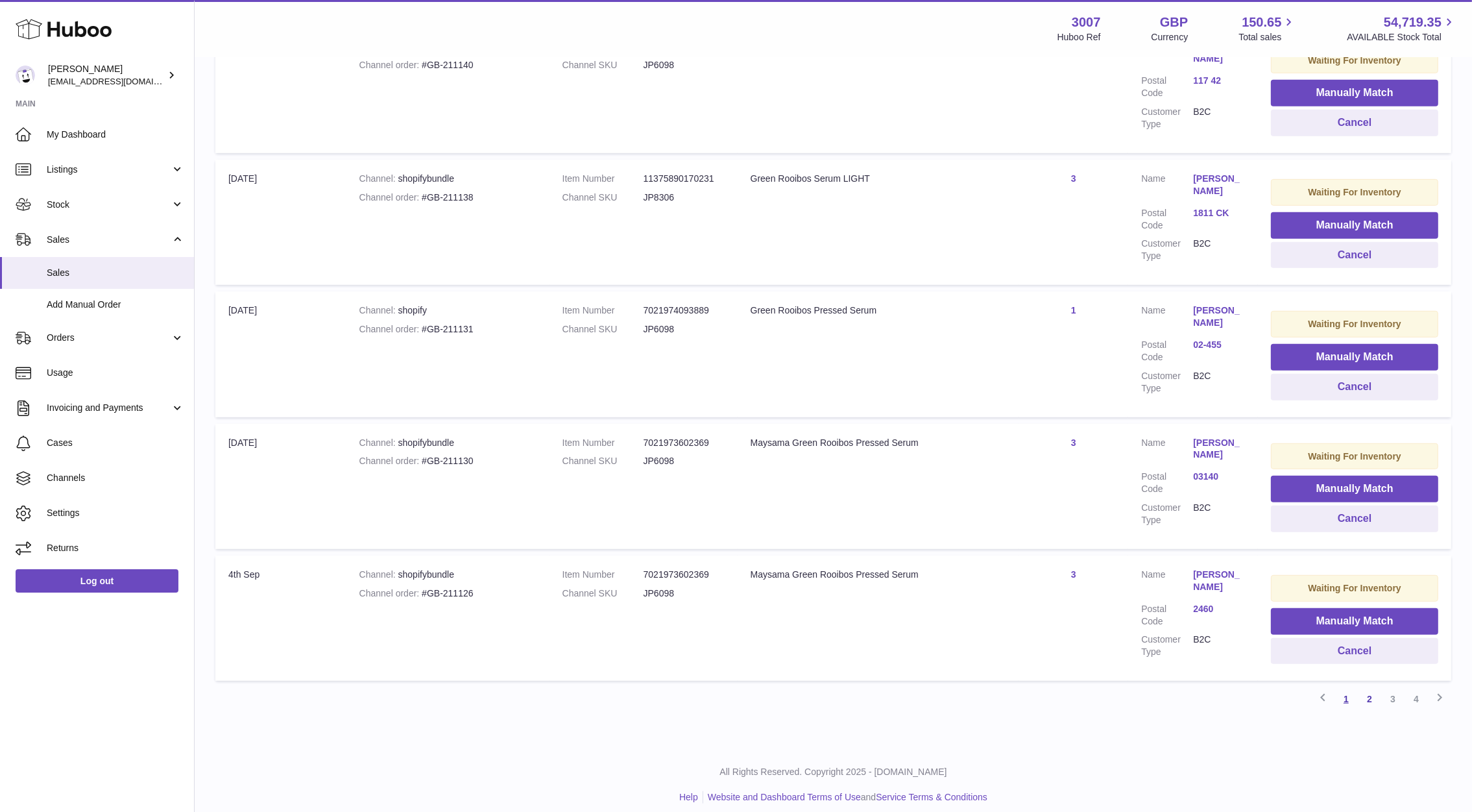
click at [1344, 690] on link "1" at bounding box center [1346, 699] width 24 height 24
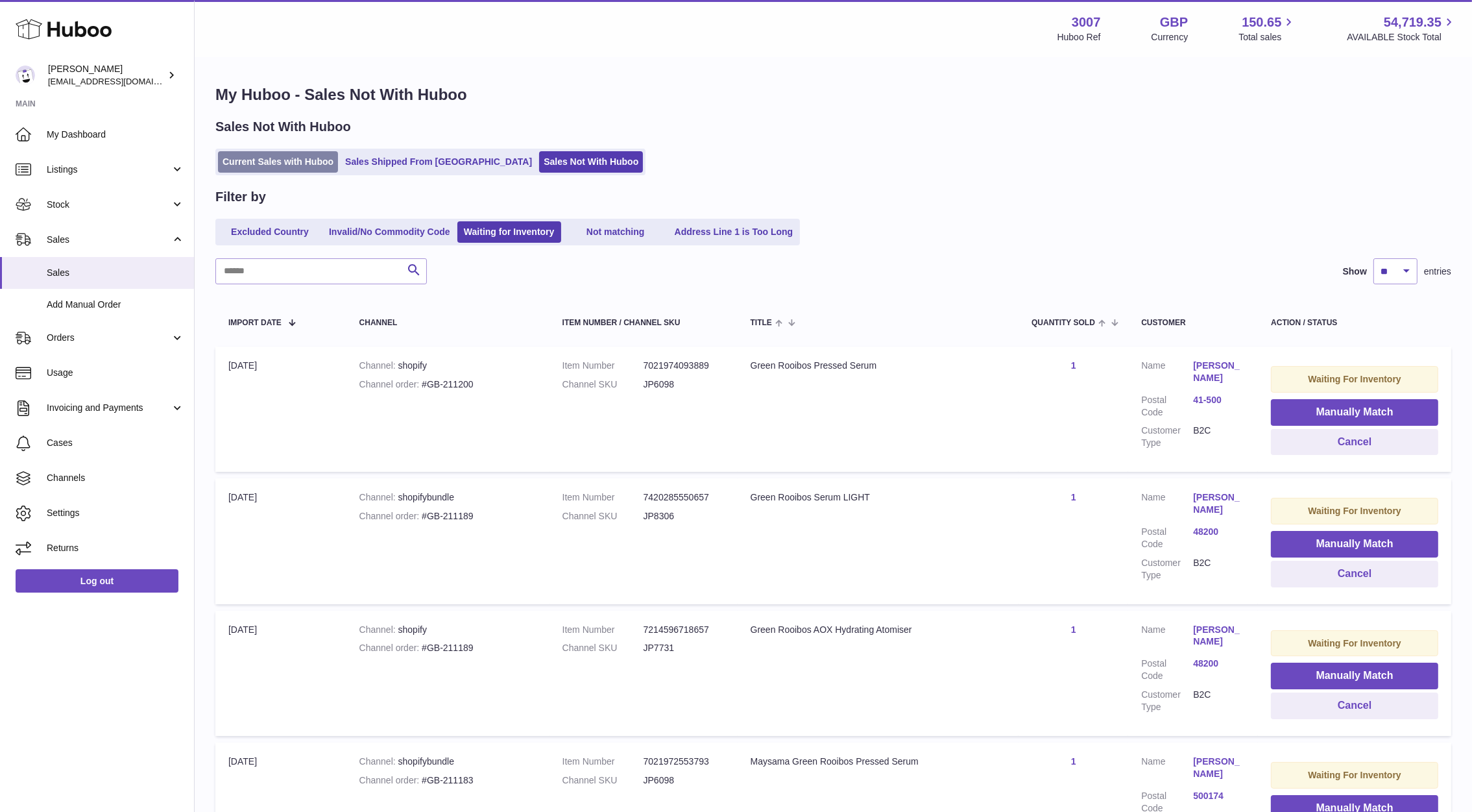
click at [317, 156] on link "Current Sales with Huboo" at bounding box center [278, 162] width 120 height 22
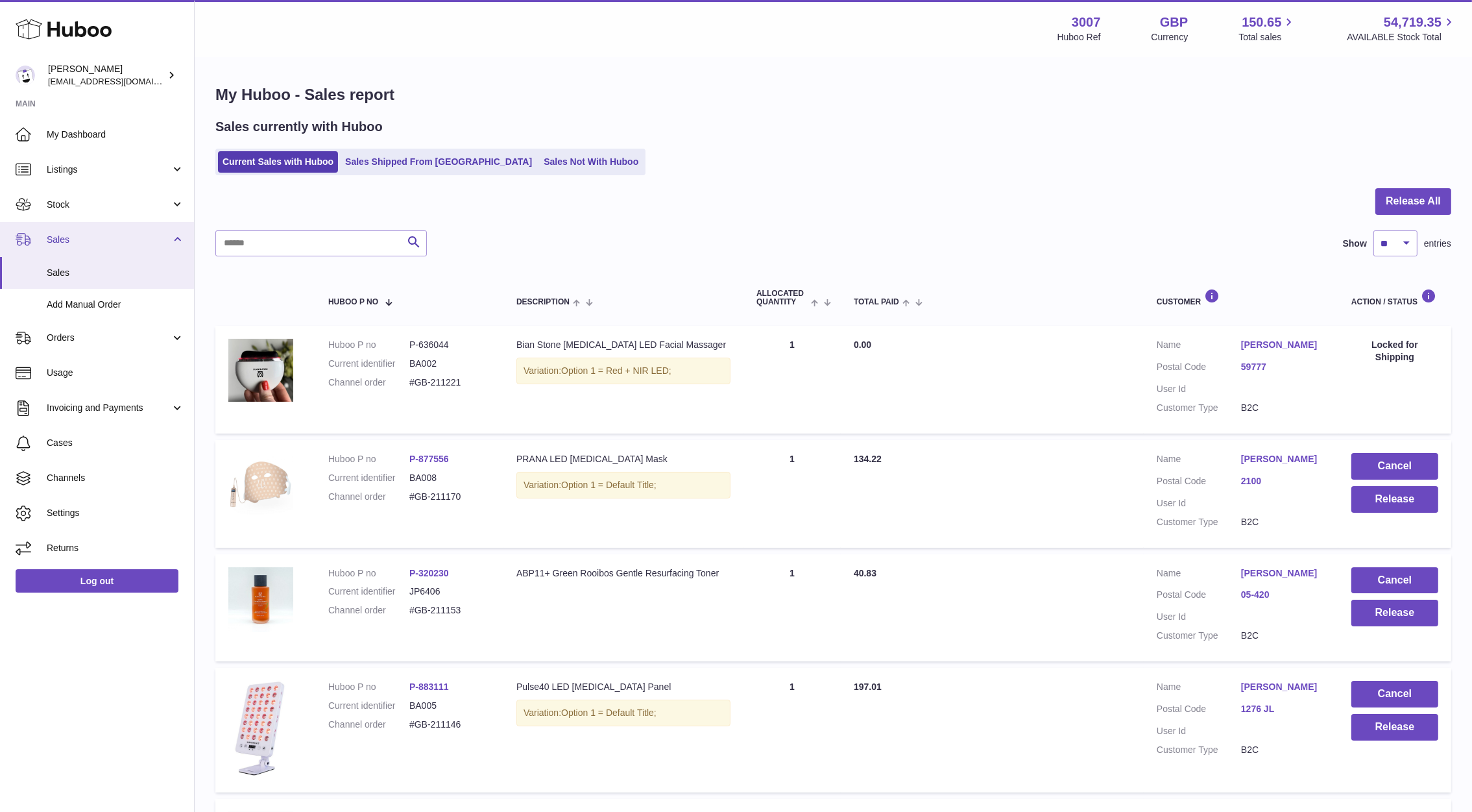
click at [99, 238] on span "Sales" at bounding box center [108, 240] width 124 height 12
